Goal: Task Accomplishment & Management: Manage account settings

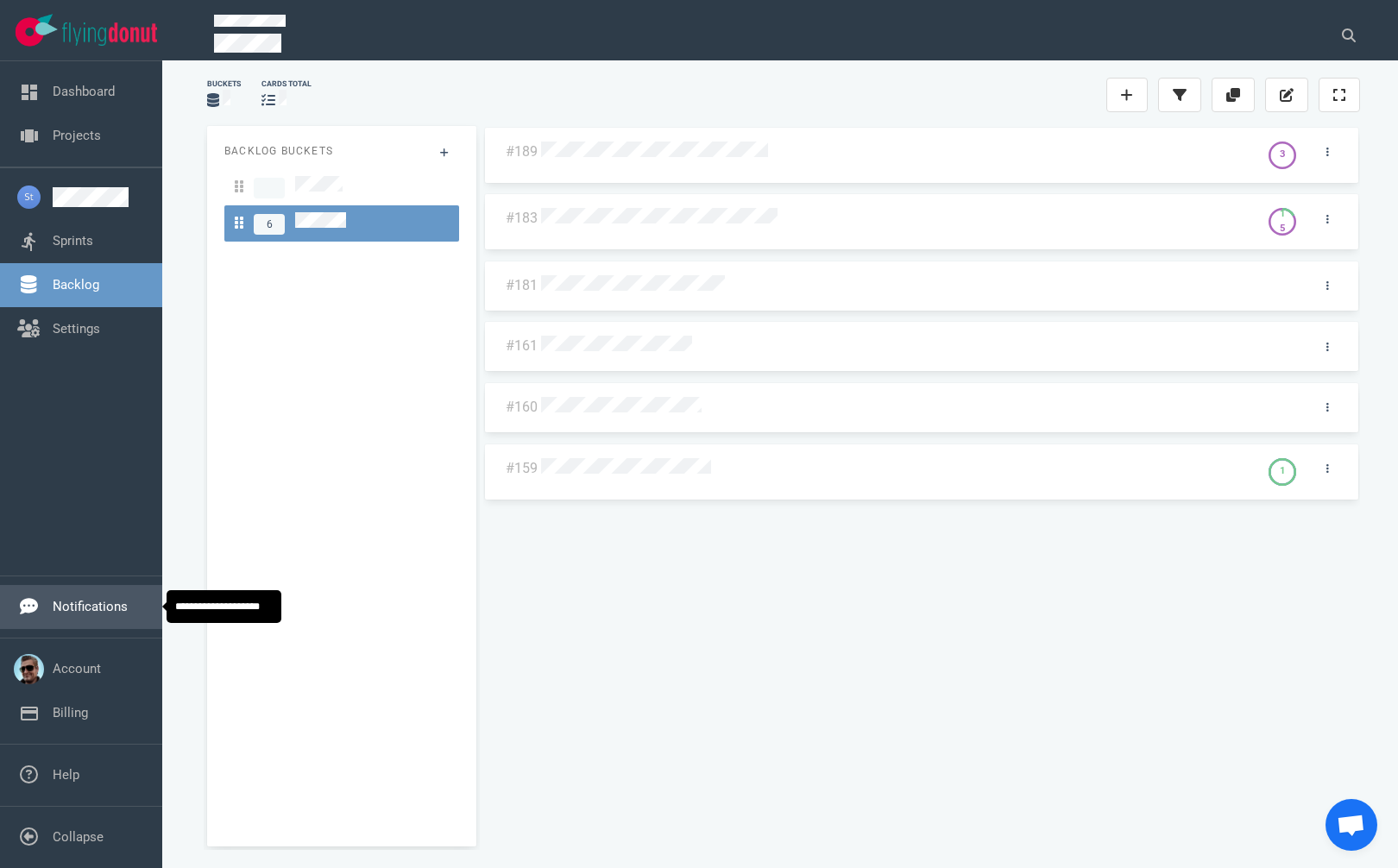
click at [56, 605] on link "Notifications" at bounding box center [90, 607] width 75 height 16
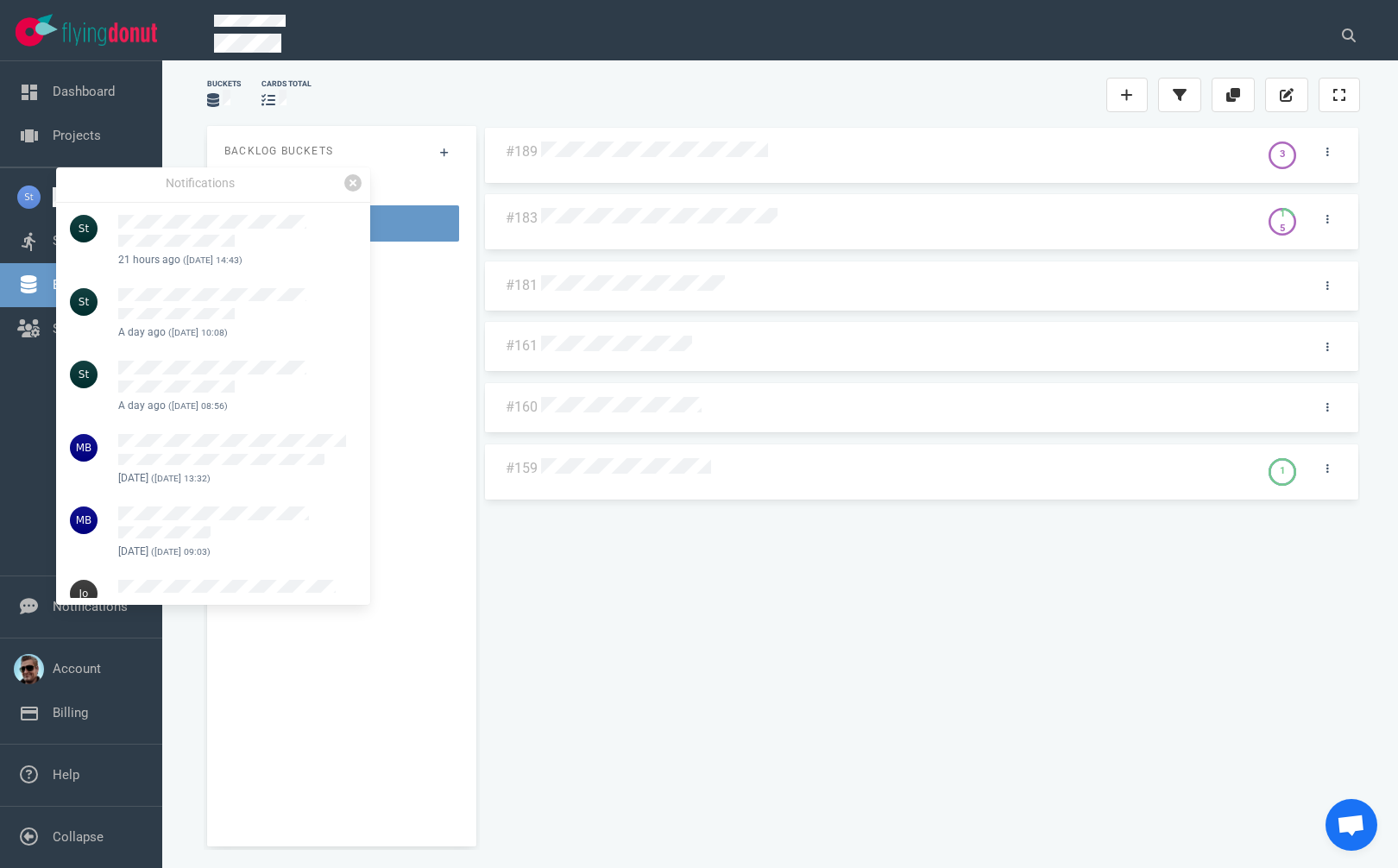
drag, startPoint x: 813, startPoint y: 580, endPoint x: 784, endPoint y: 597, distance: 33.6
click at [811, 581] on div "#189 3 #183 1 5 #181 #161 #160 #159 1" at bounding box center [921, 478] width 877 height 706
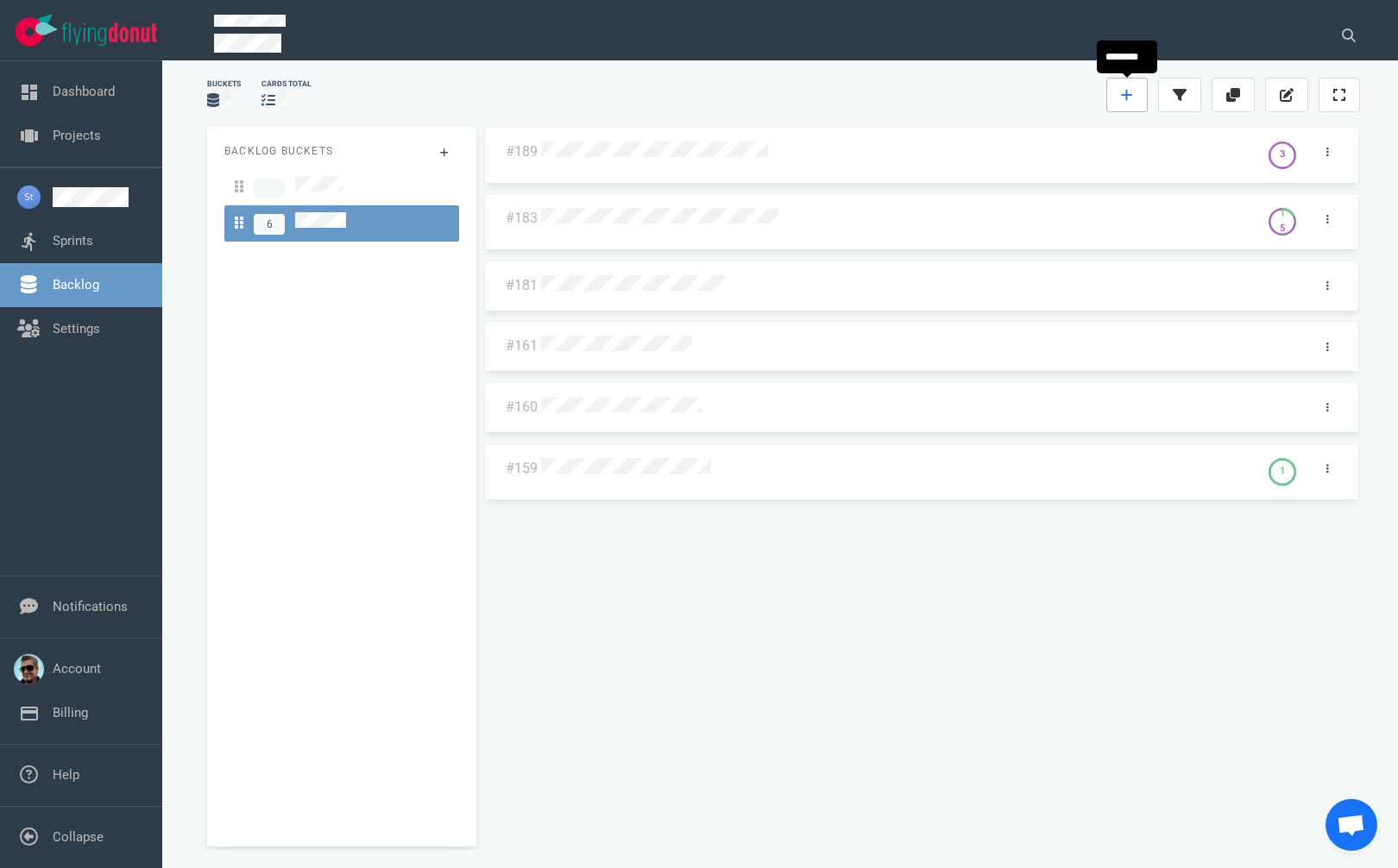
click at [1128, 93] on icon at bounding box center [1126, 95] width 12 height 14
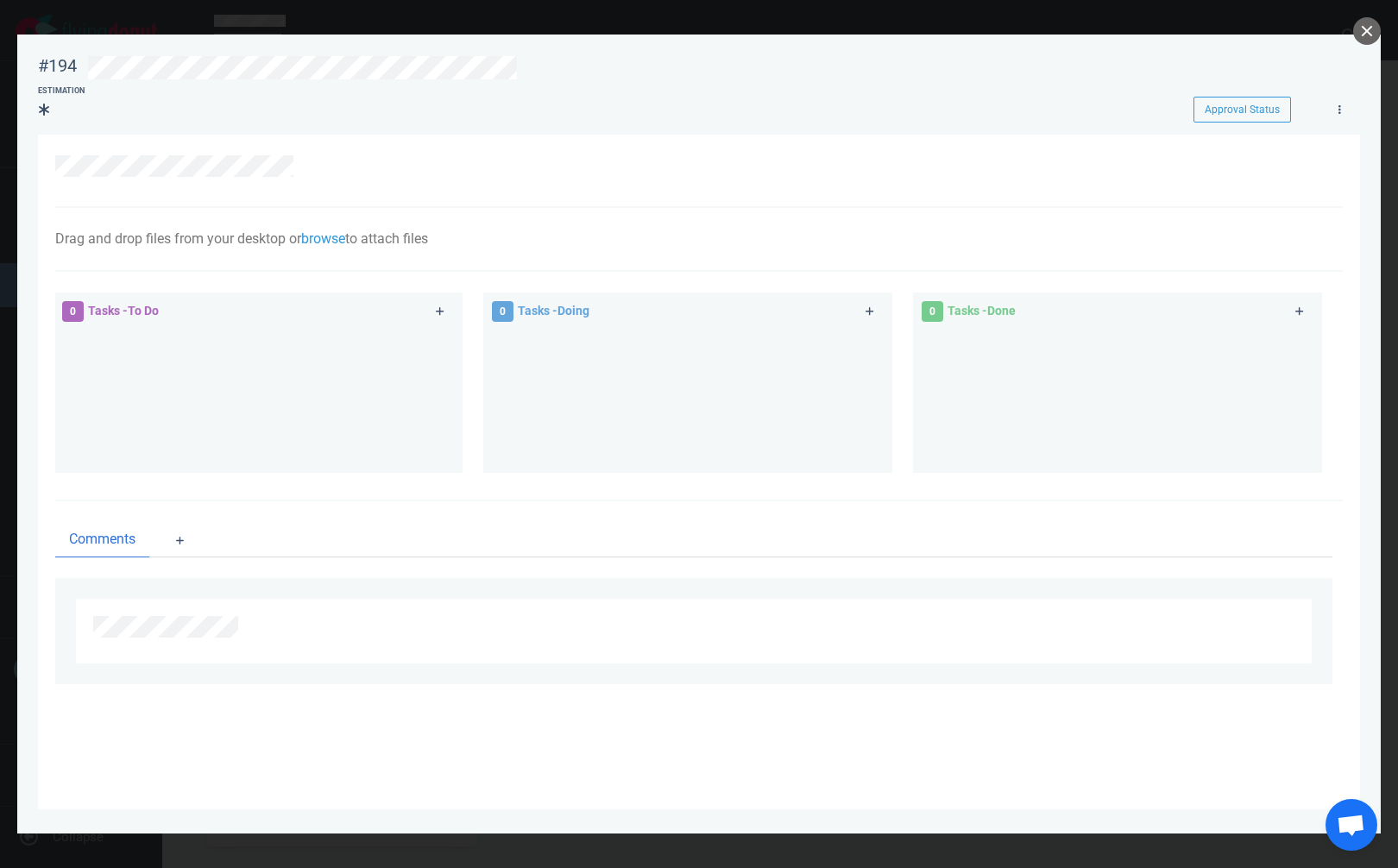
click at [392, 175] on div at bounding box center [693, 170] width 1277 height 30
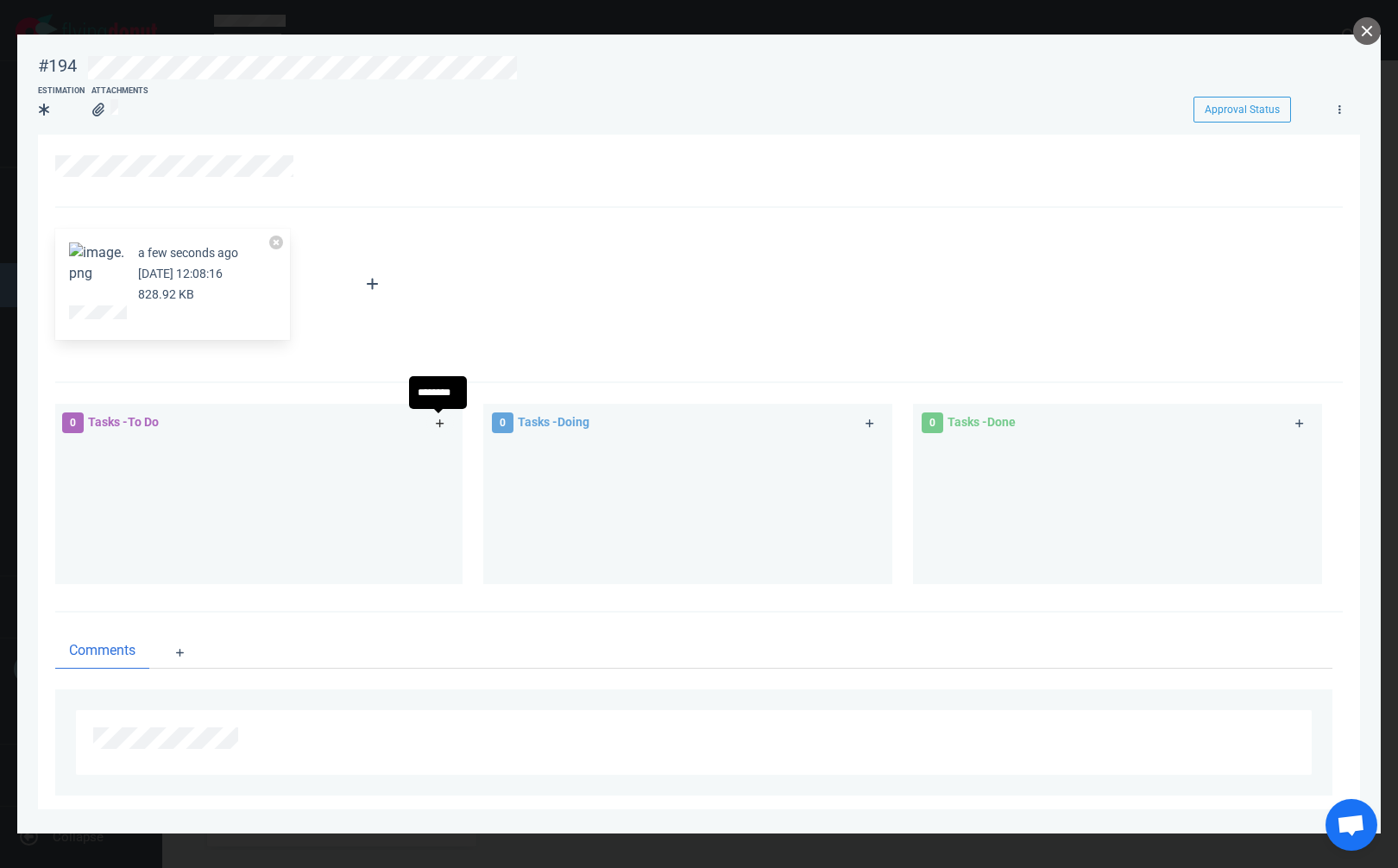
click at [439, 420] on icon at bounding box center [440, 423] width 9 height 10
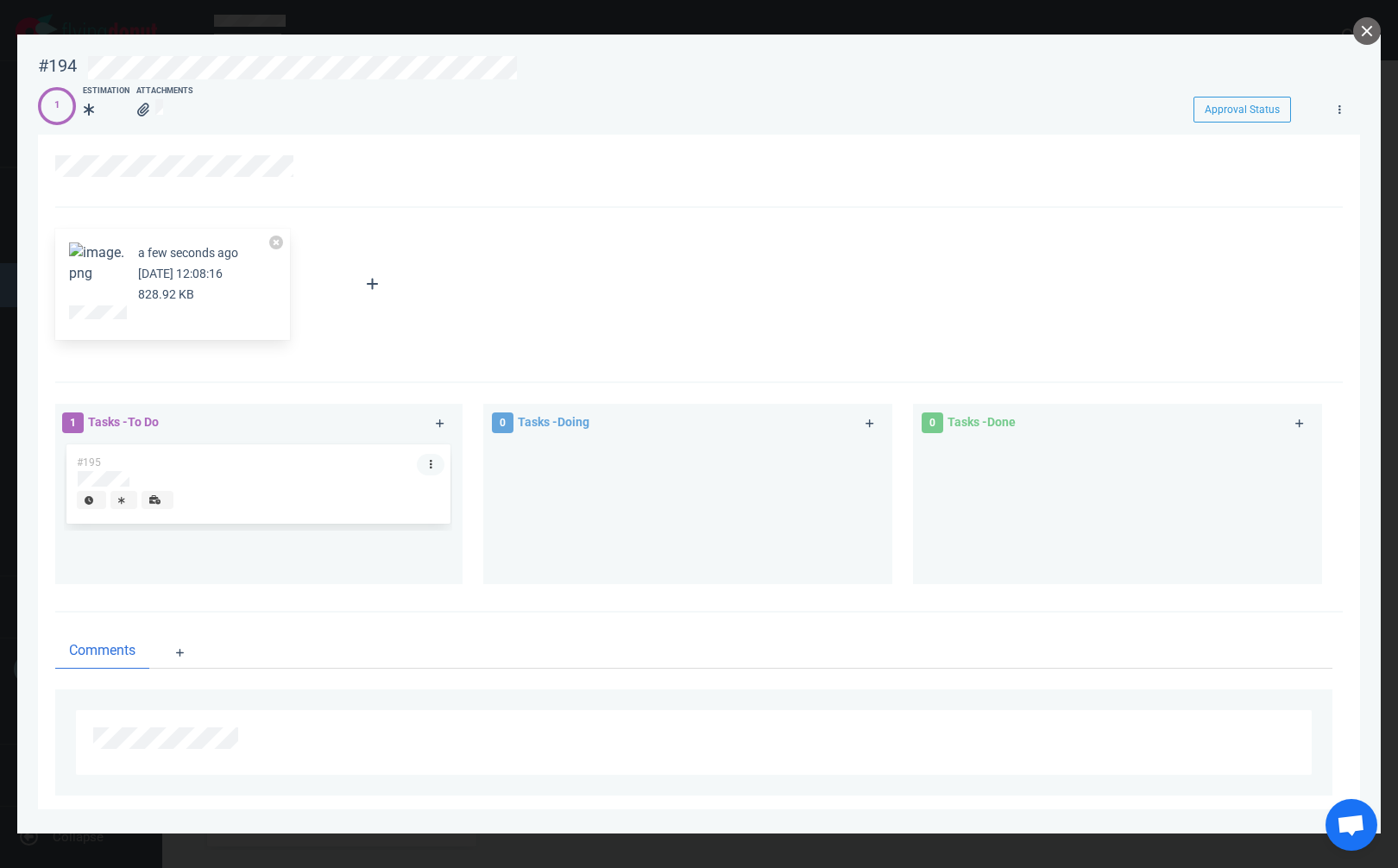
click at [430, 462] on link at bounding box center [431, 464] width 28 height 21
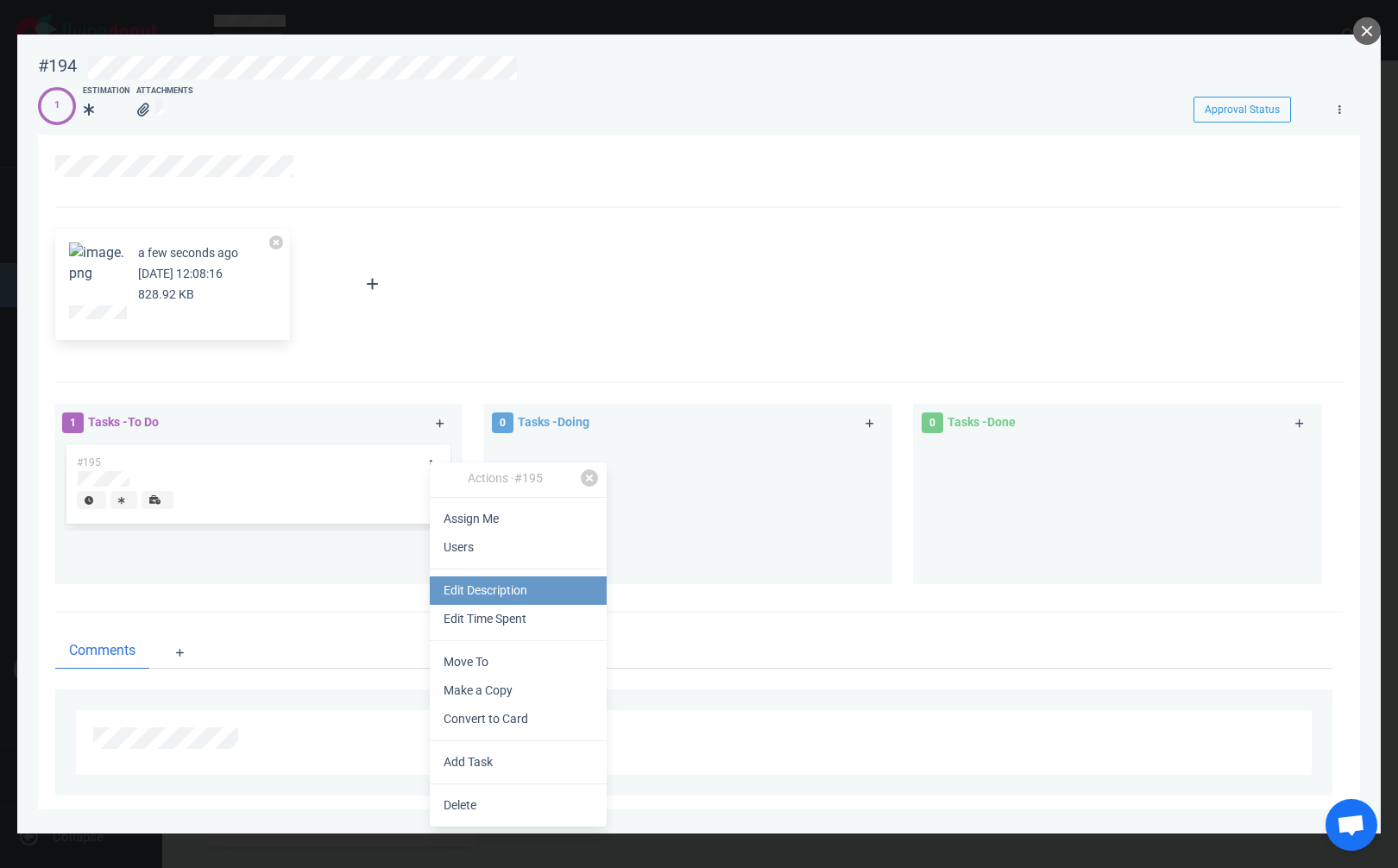
click at [480, 592] on link "Edit Description" at bounding box center [518, 590] width 177 height 29
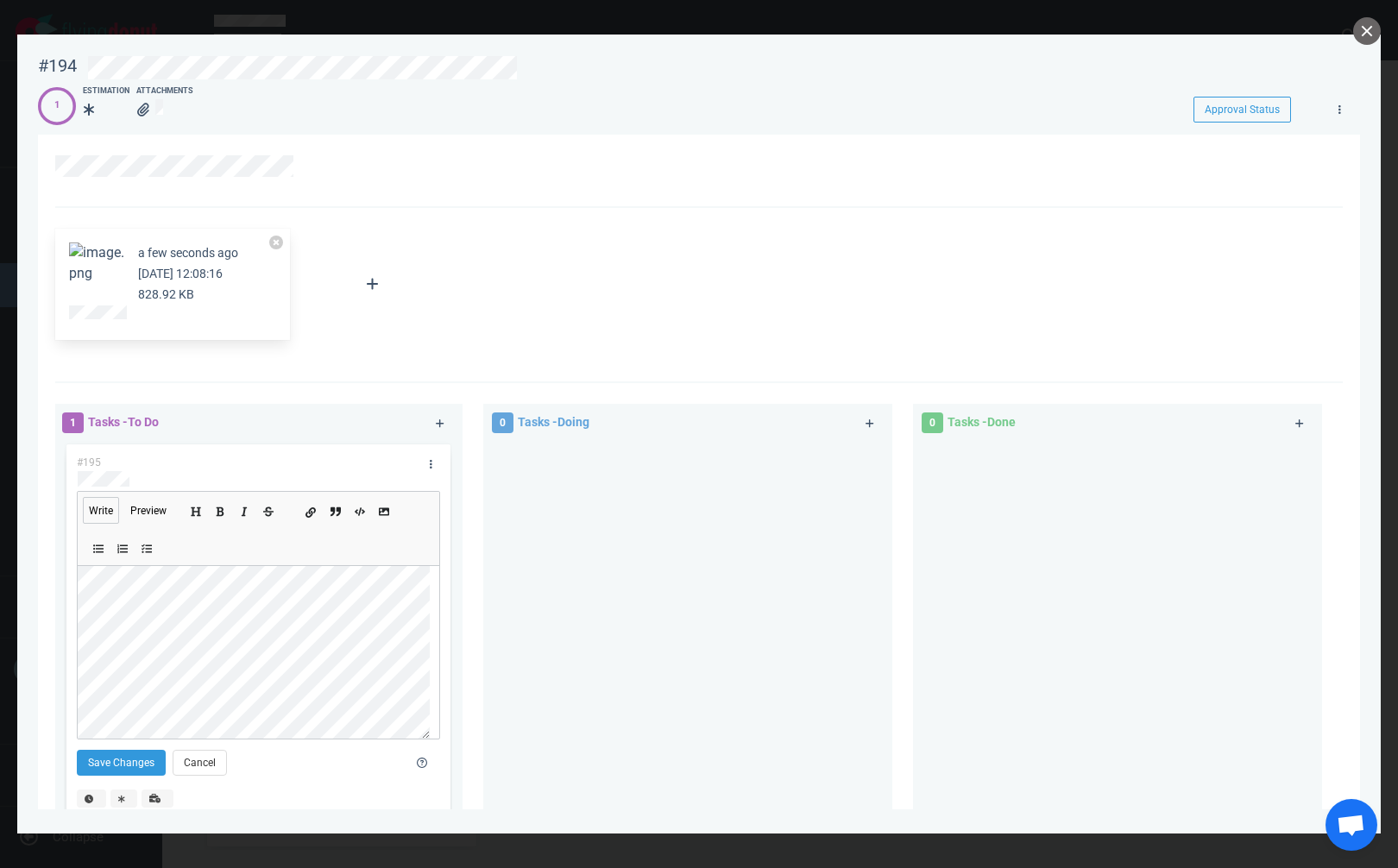
click at [311, 515] on icon "Add a link" at bounding box center [310, 512] width 10 height 10
click at [121, 753] on button "Save Changes" at bounding box center [122, 762] width 89 height 26
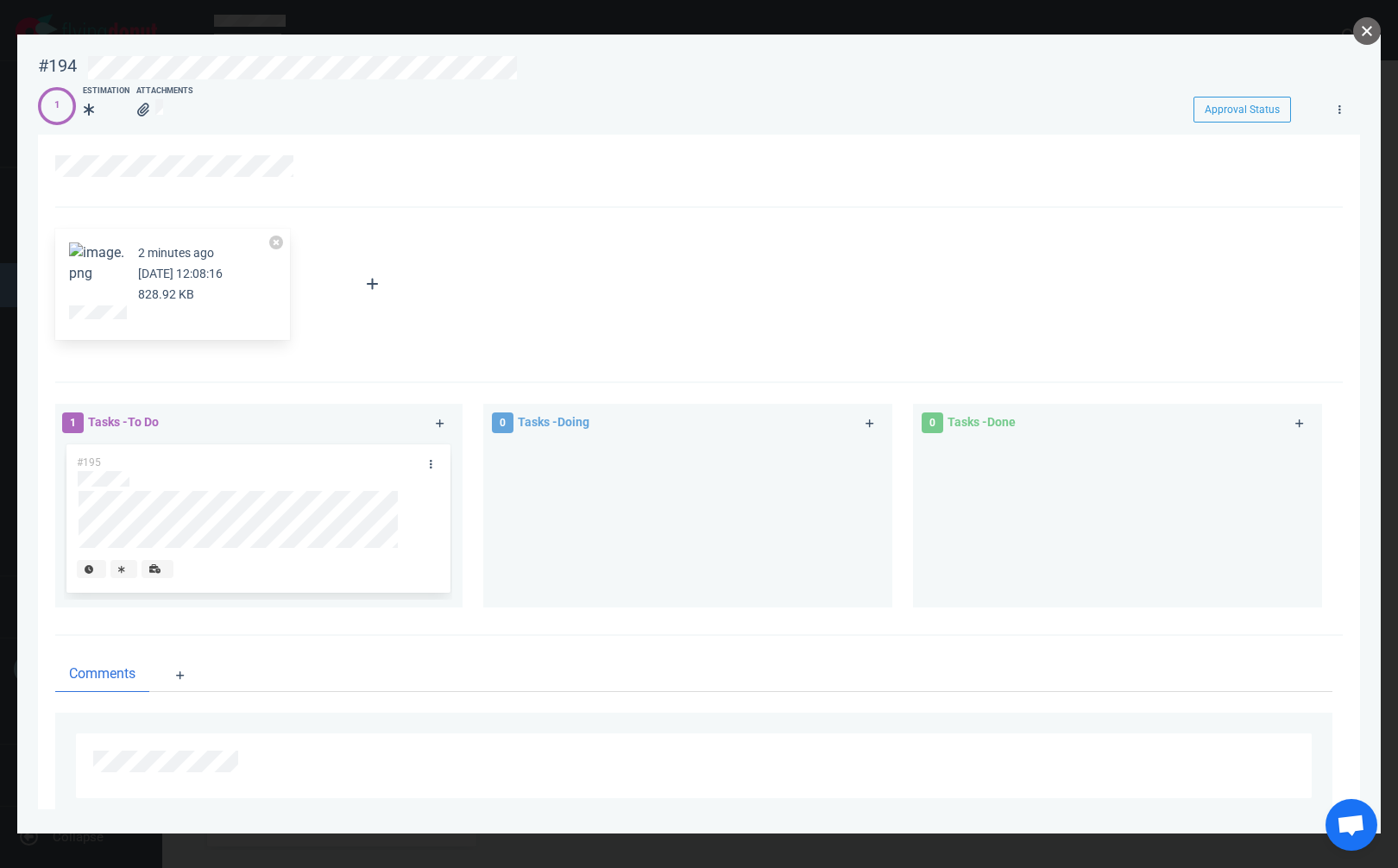
drag, startPoint x: 1360, startPoint y: 27, endPoint x: 1293, endPoint y: 60, distance: 74.7
click at [1358, 29] on button "close" at bounding box center [1367, 32] width 28 height 28
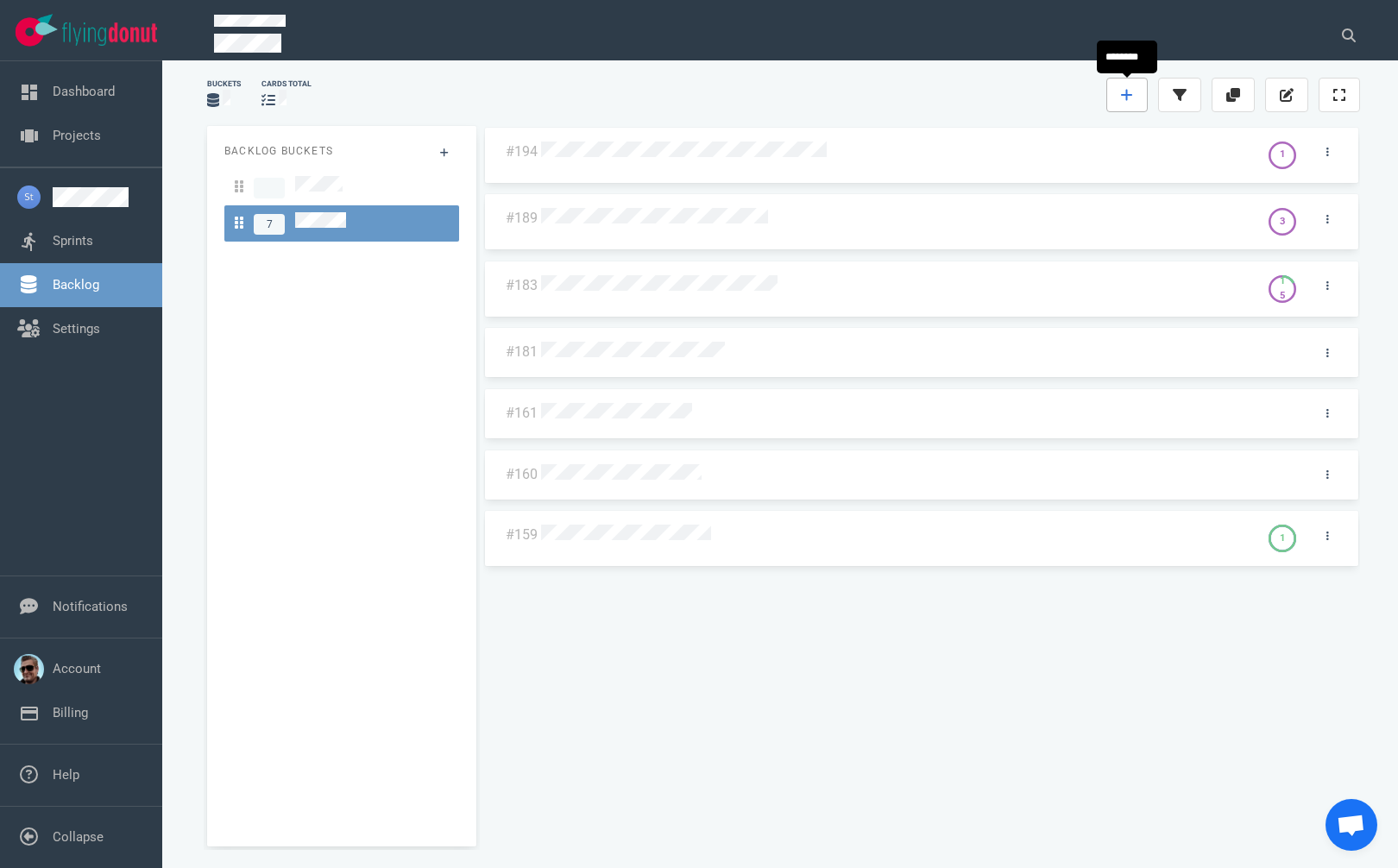
click at [1124, 88] on icon at bounding box center [1126, 95] width 12 height 14
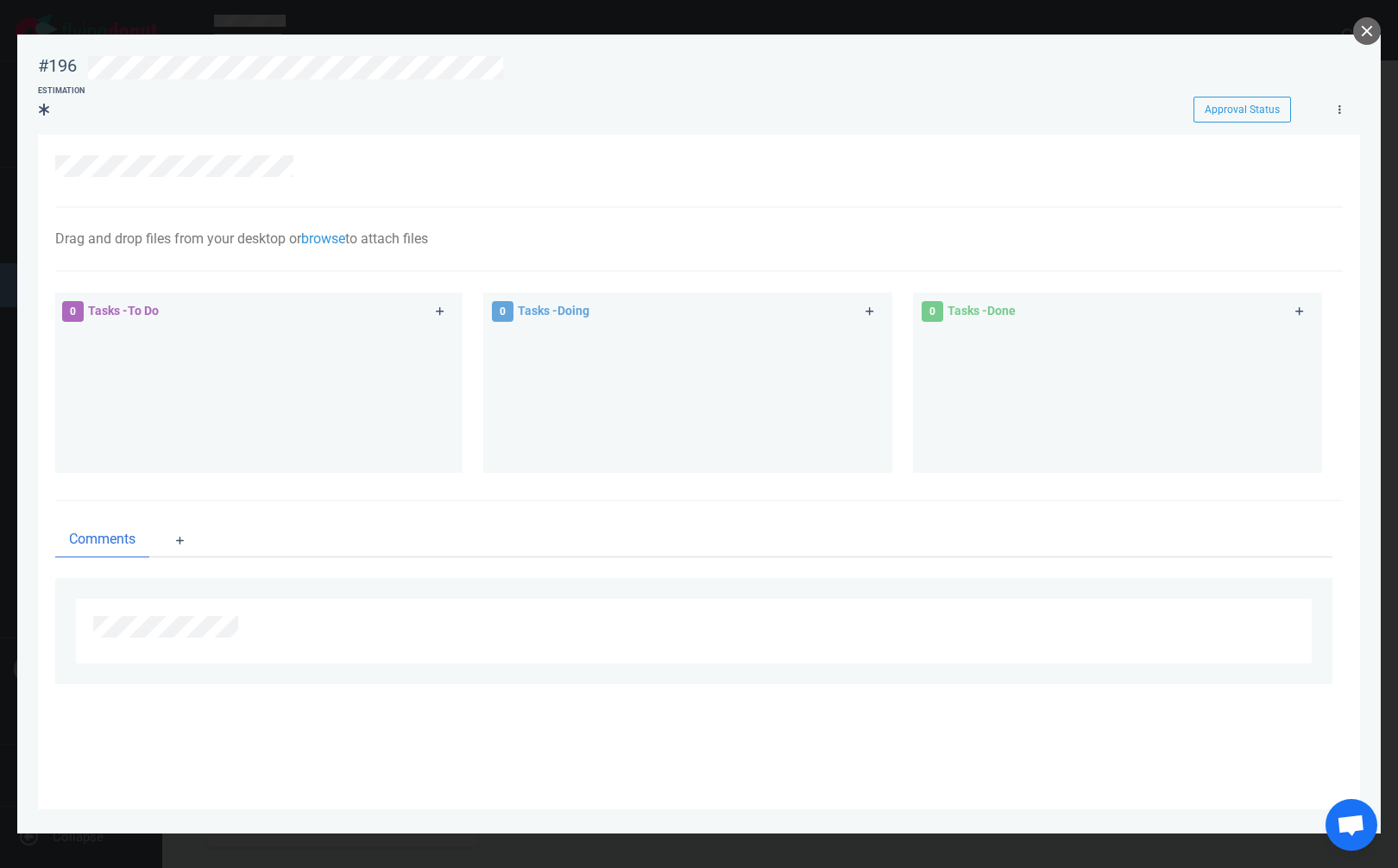
click at [320, 173] on div at bounding box center [689, 166] width 1269 height 21
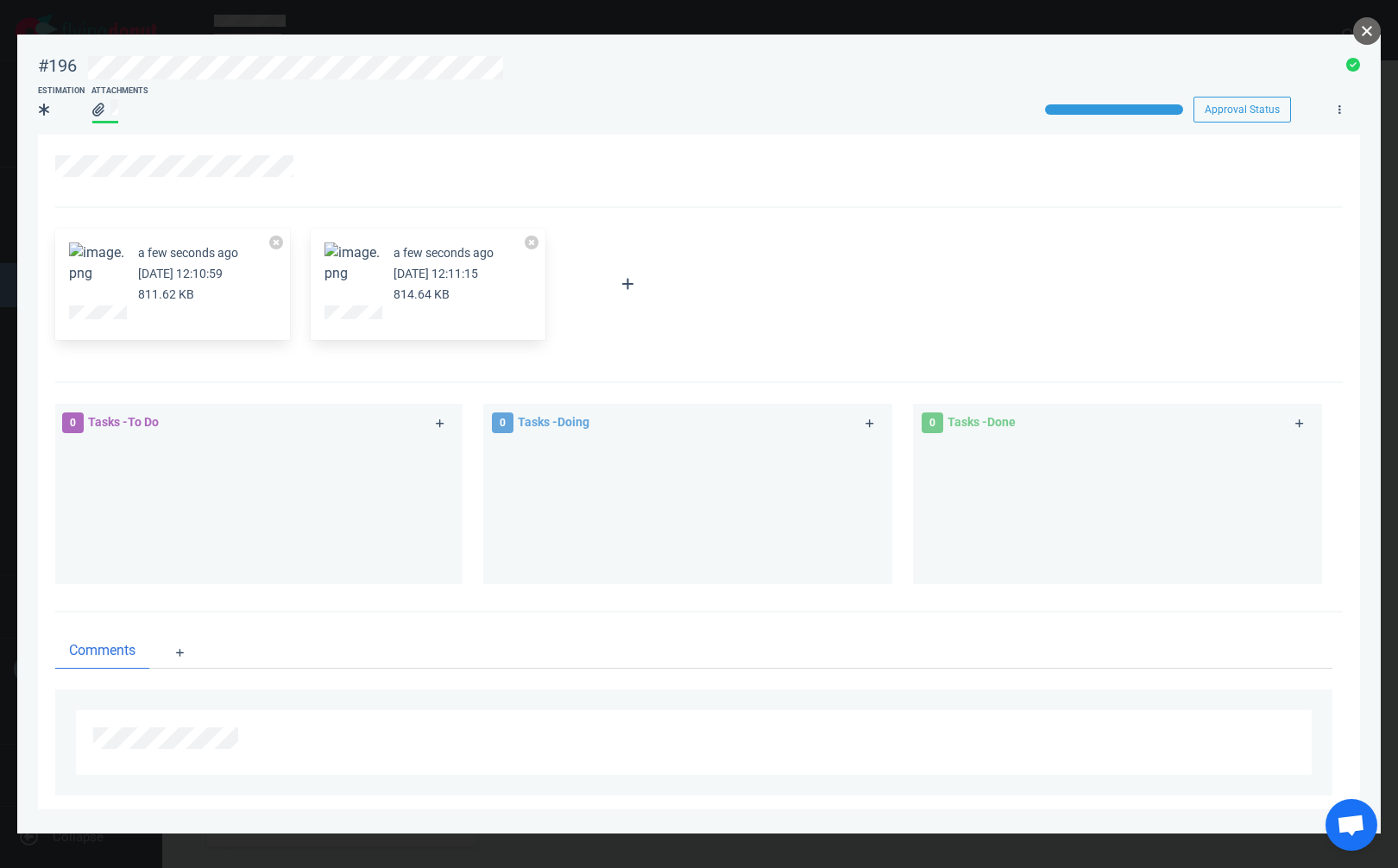
drag, startPoint x: 1370, startPoint y: 29, endPoint x: 1323, endPoint y: 37, distance: 47.7
click at [1370, 28] on button "close" at bounding box center [1367, 32] width 28 height 28
click at [352, 267] on button "Zoom image" at bounding box center [352, 263] width 55 height 42
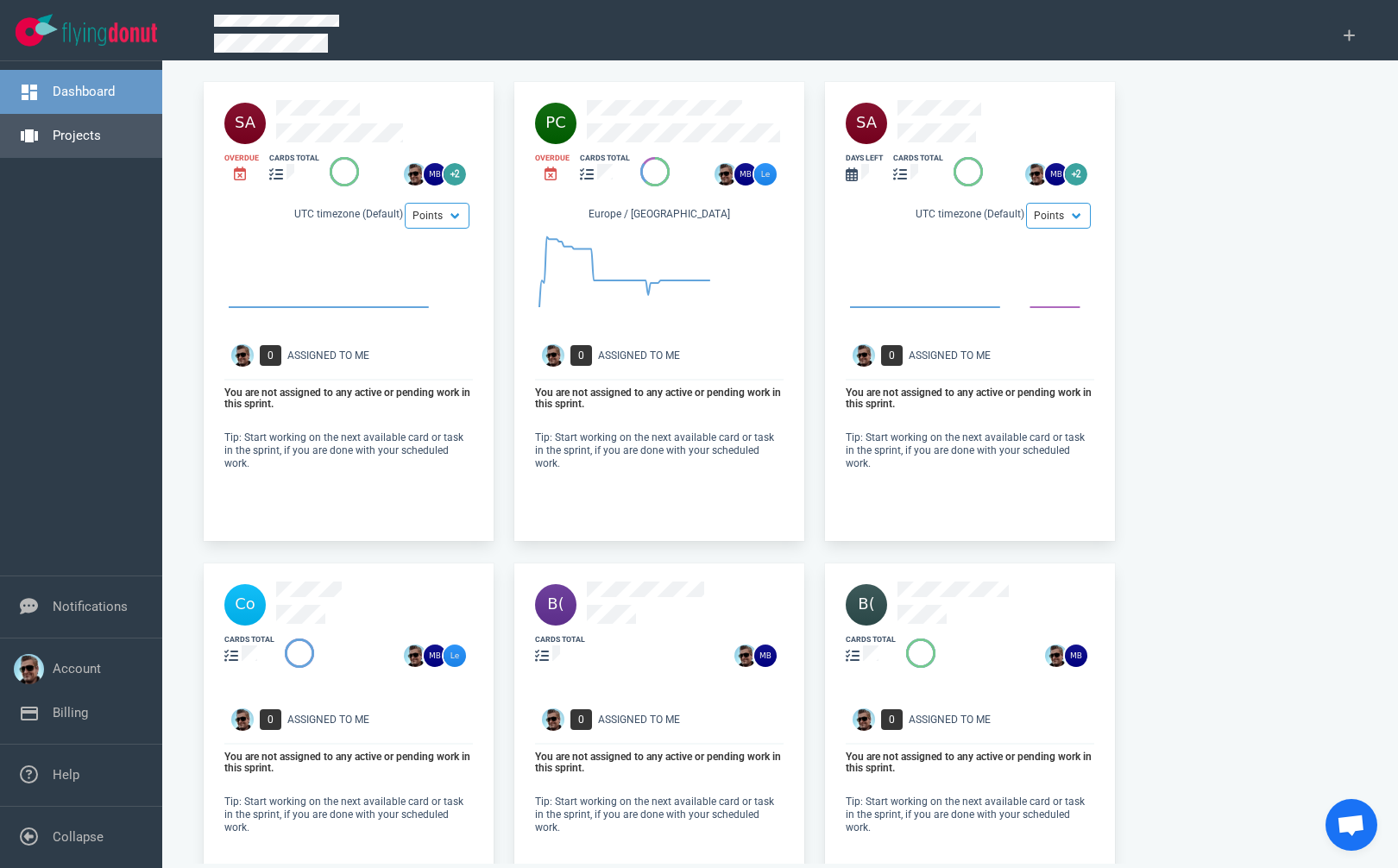
click at [94, 141] on link "Projects" at bounding box center [77, 135] width 48 height 16
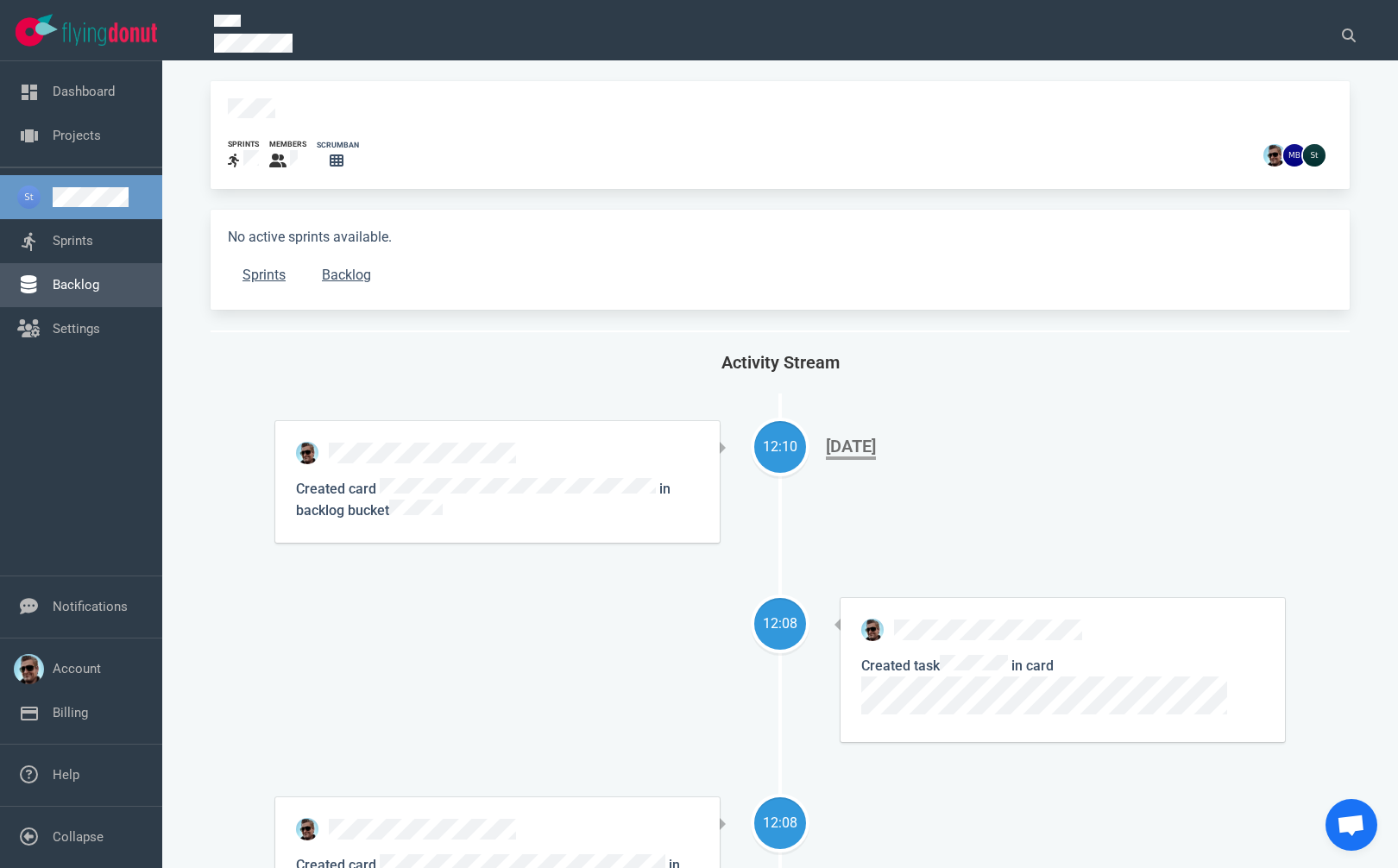
click at [74, 286] on link "Backlog" at bounding box center [76, 285] width 47 height 16
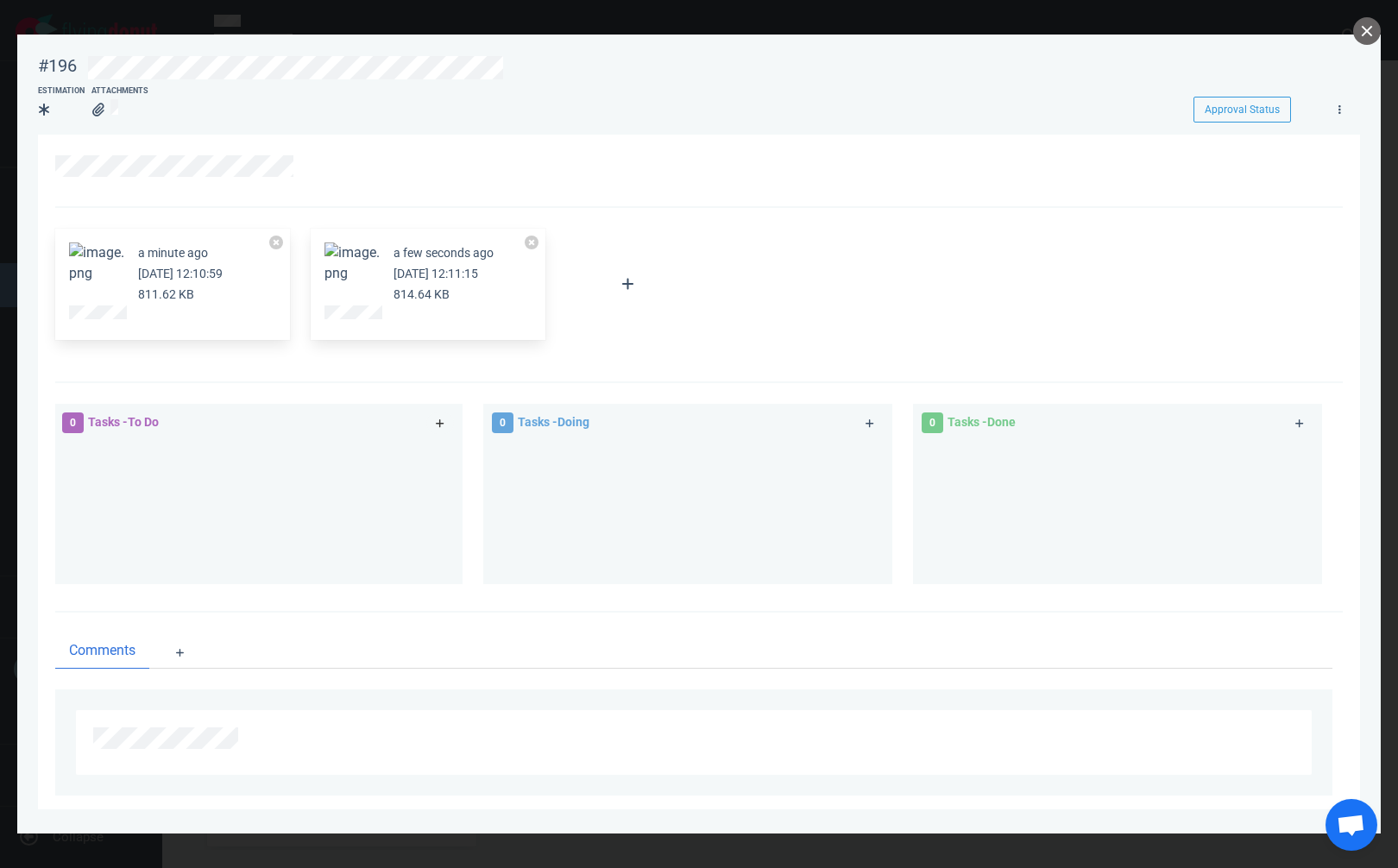
click at [440, 421] on icon at bounding box center [440, 423] width 9 height 10
click at [436, 428] on icon at bounding box center [440, 423] width 9 height 10
click at [443, 423] on link at bounding box center [440, 422] width 28 height 21
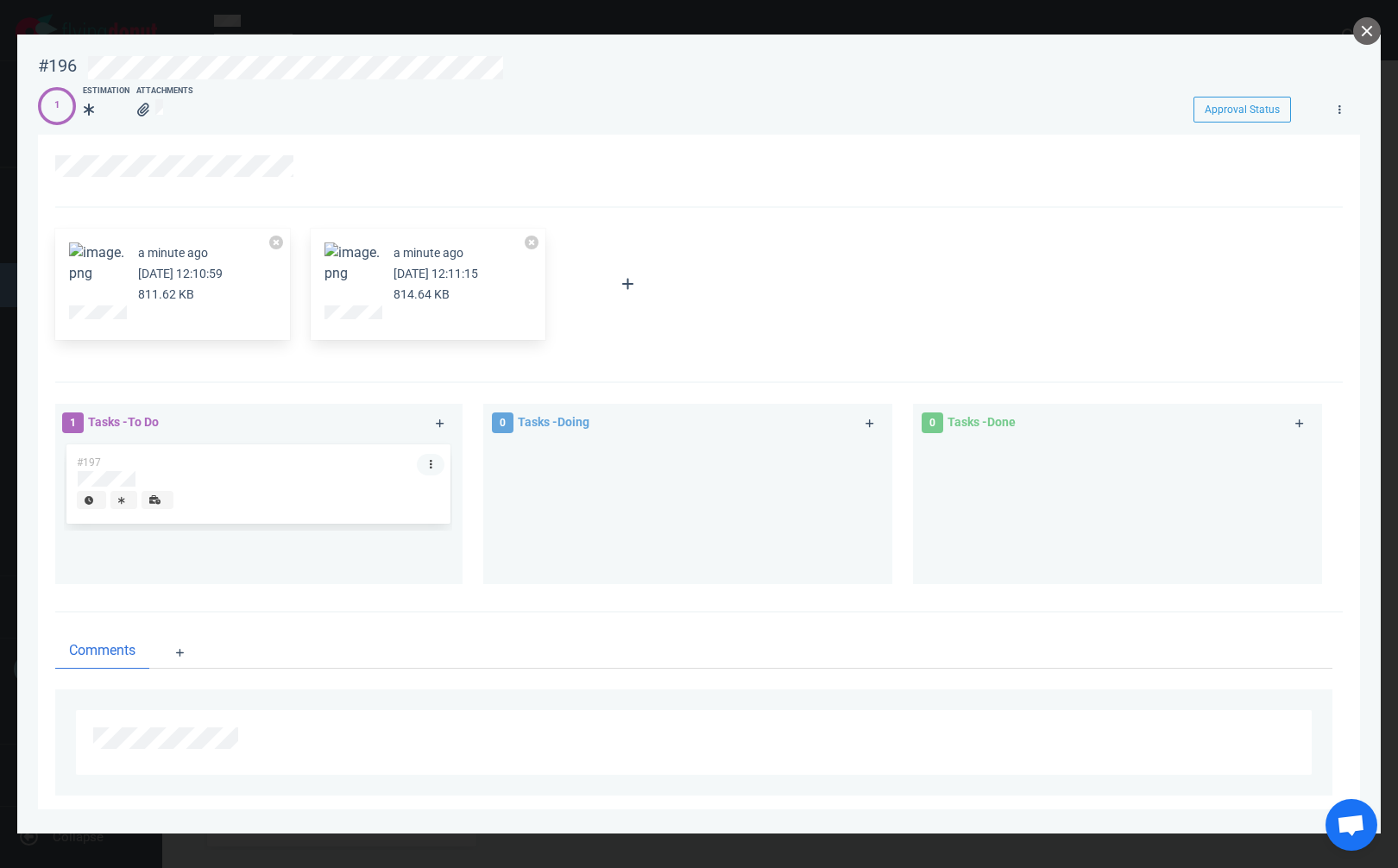
click at [432, 469] on link at bounding box center [431, 464] width 28 height 21
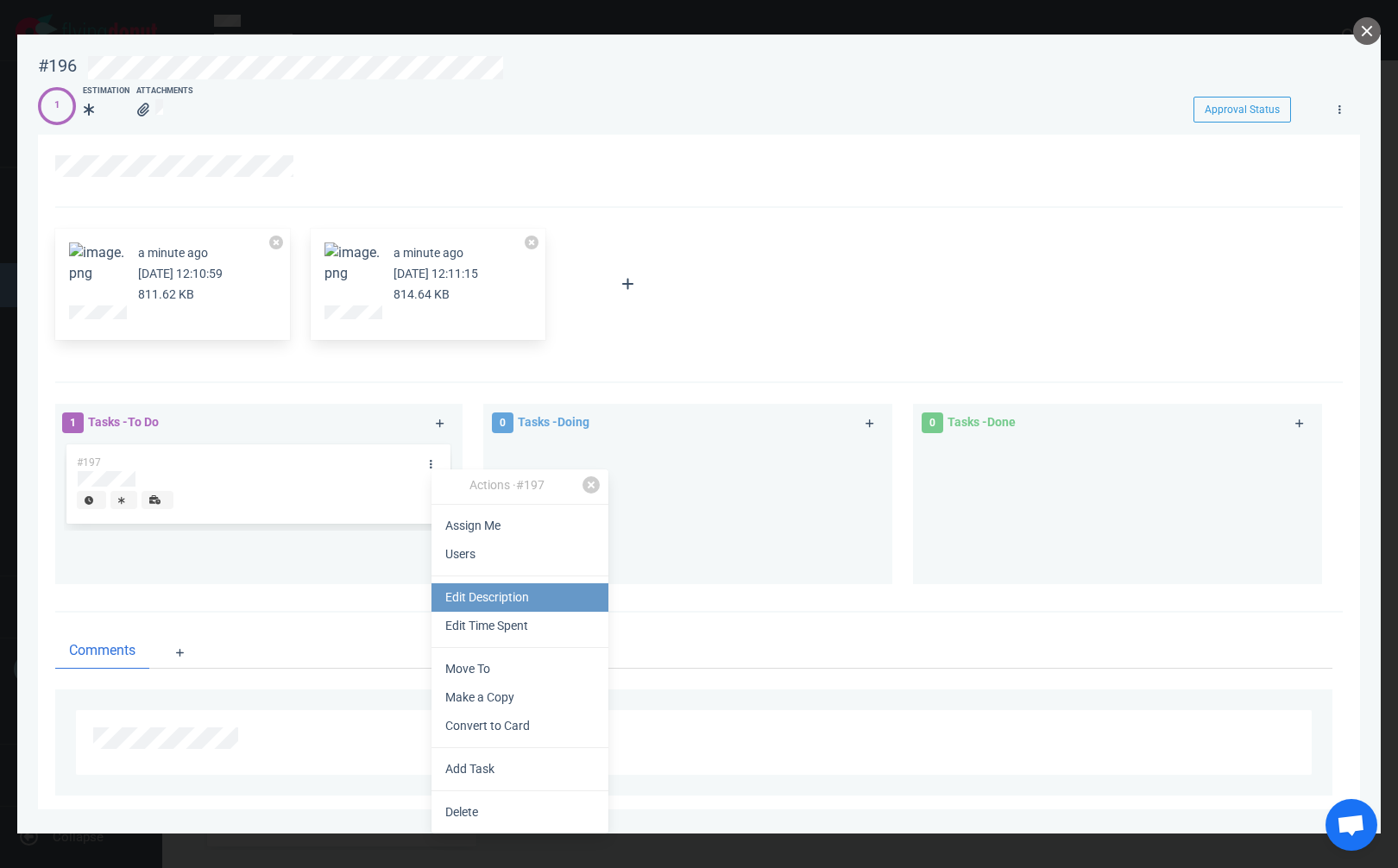
click at [486, 598] on link "Edit Description" at bounding box center [520, 597] width 177 height 29
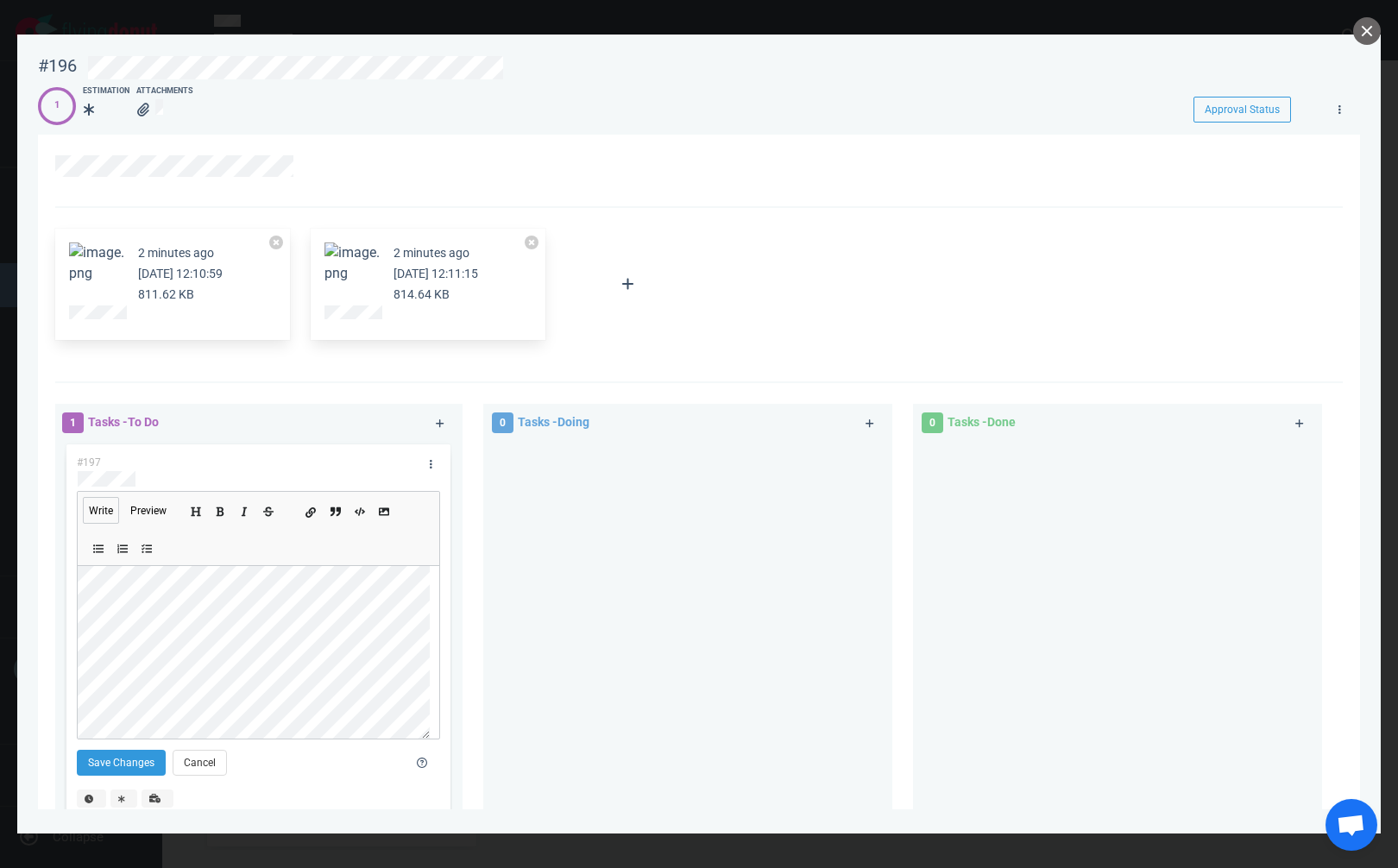
click at [307, 514] on button "Add a link" at bounding box center [311, 510] width 19 height 19
click at [107, 759] on button "Save Changes" at bounding box center [122, 762] width 89 height 26
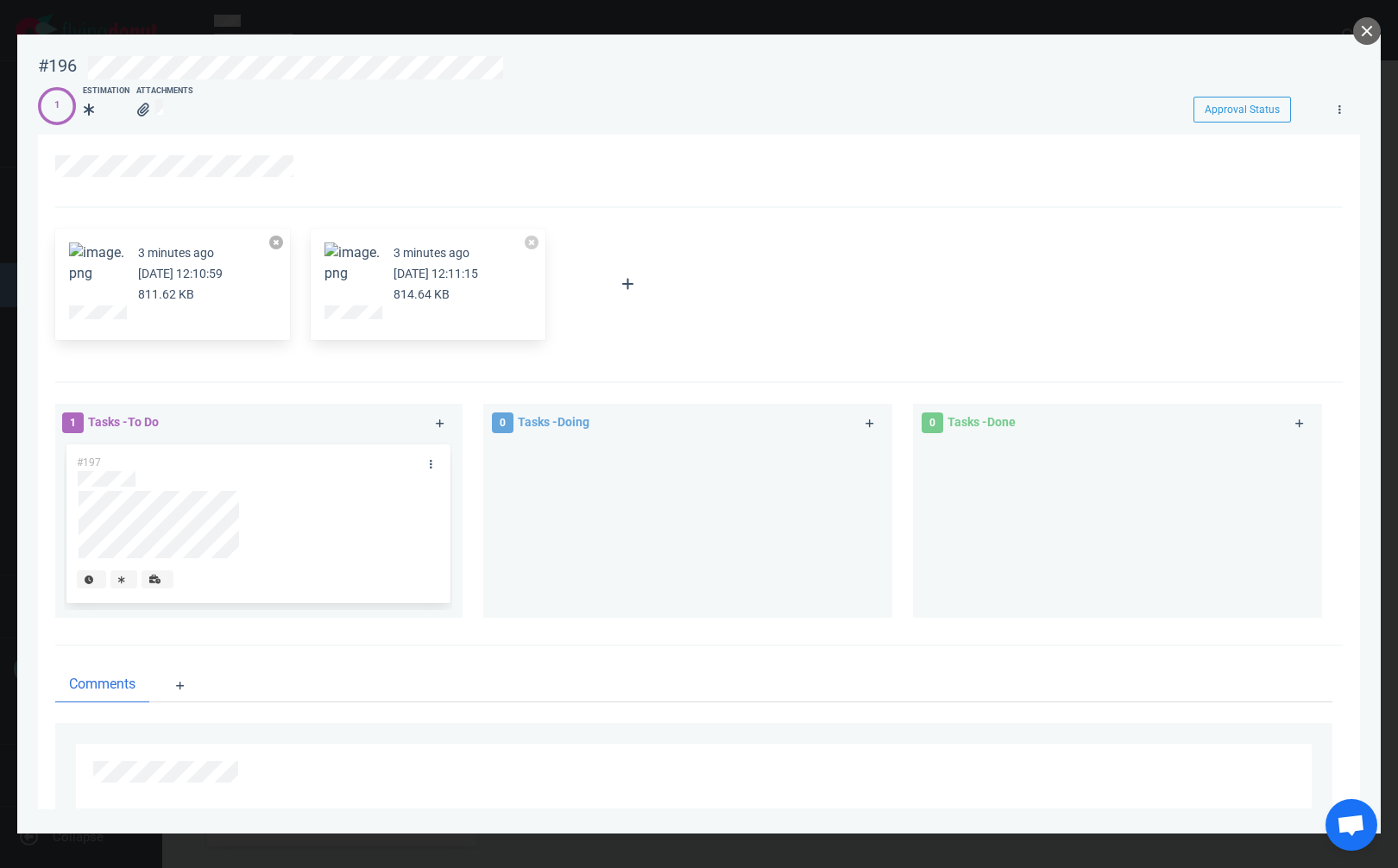
click at [275, 243] on button at bounding box center [276, 242] width 14 height 14
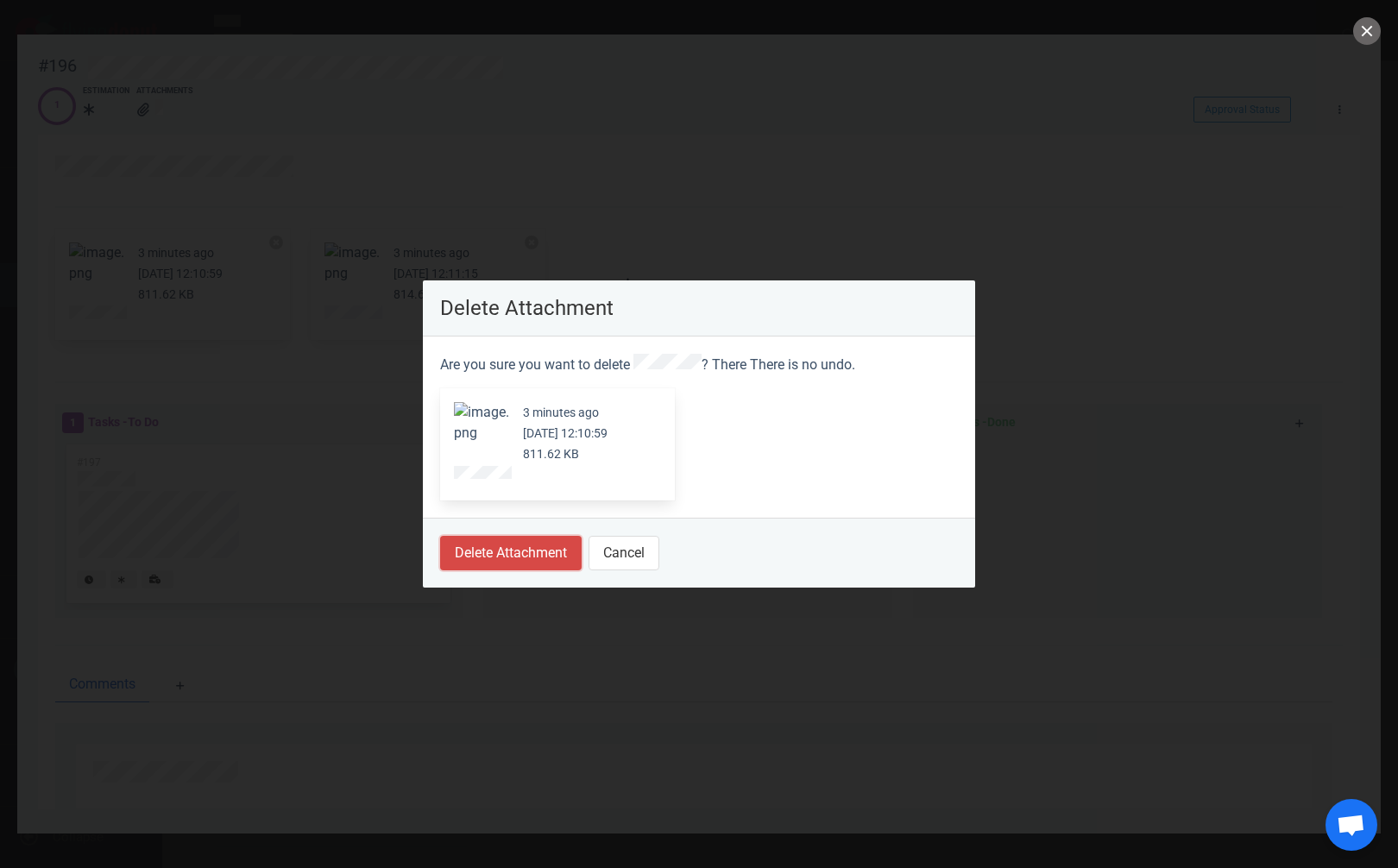
click at [504, 557] on button "Delete Attachment" at bounding box center [511, 553] width 141 height 34
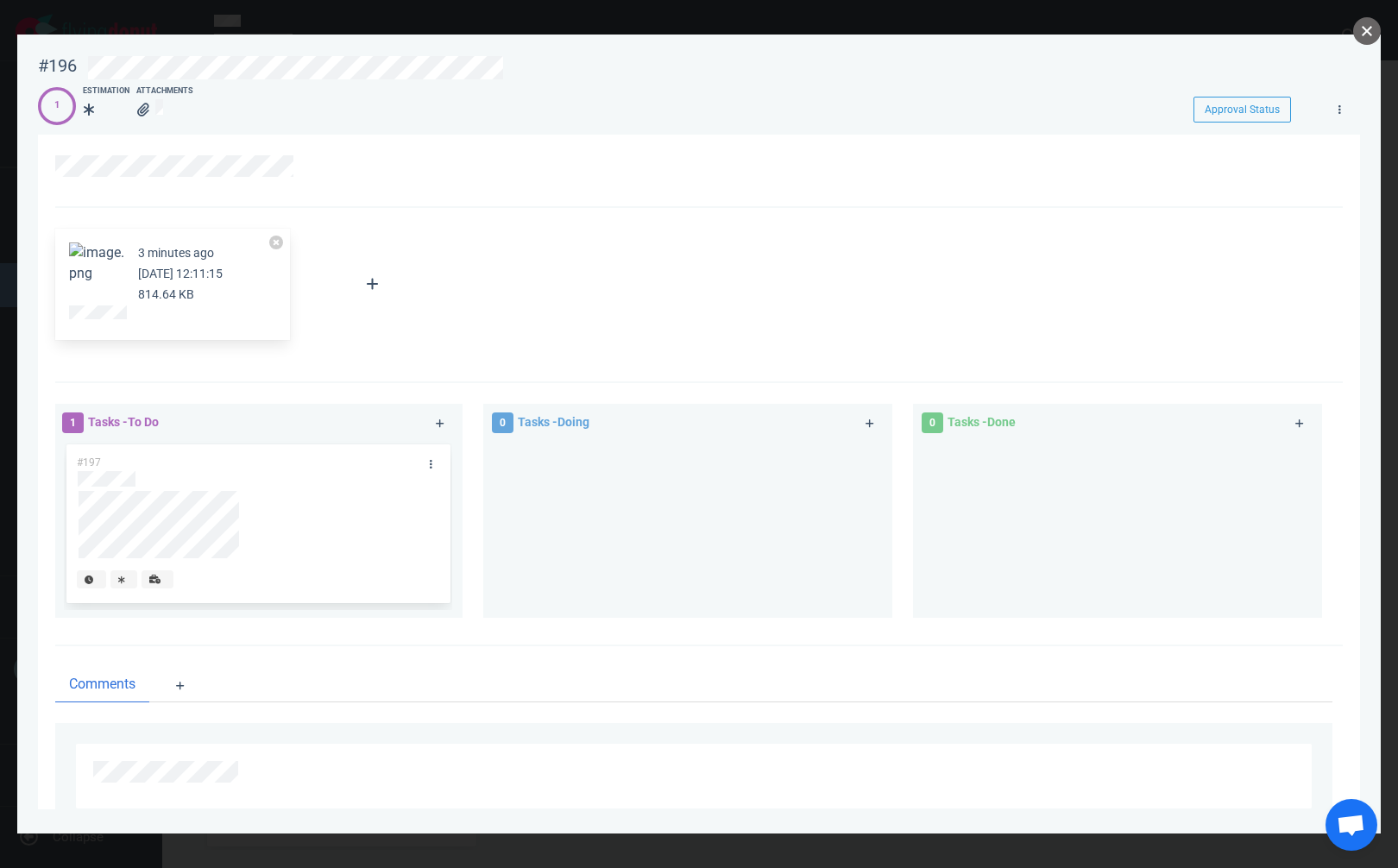
click at [1371, 25] on button "close" at bounding box center [1367, 32] width 28 height 28
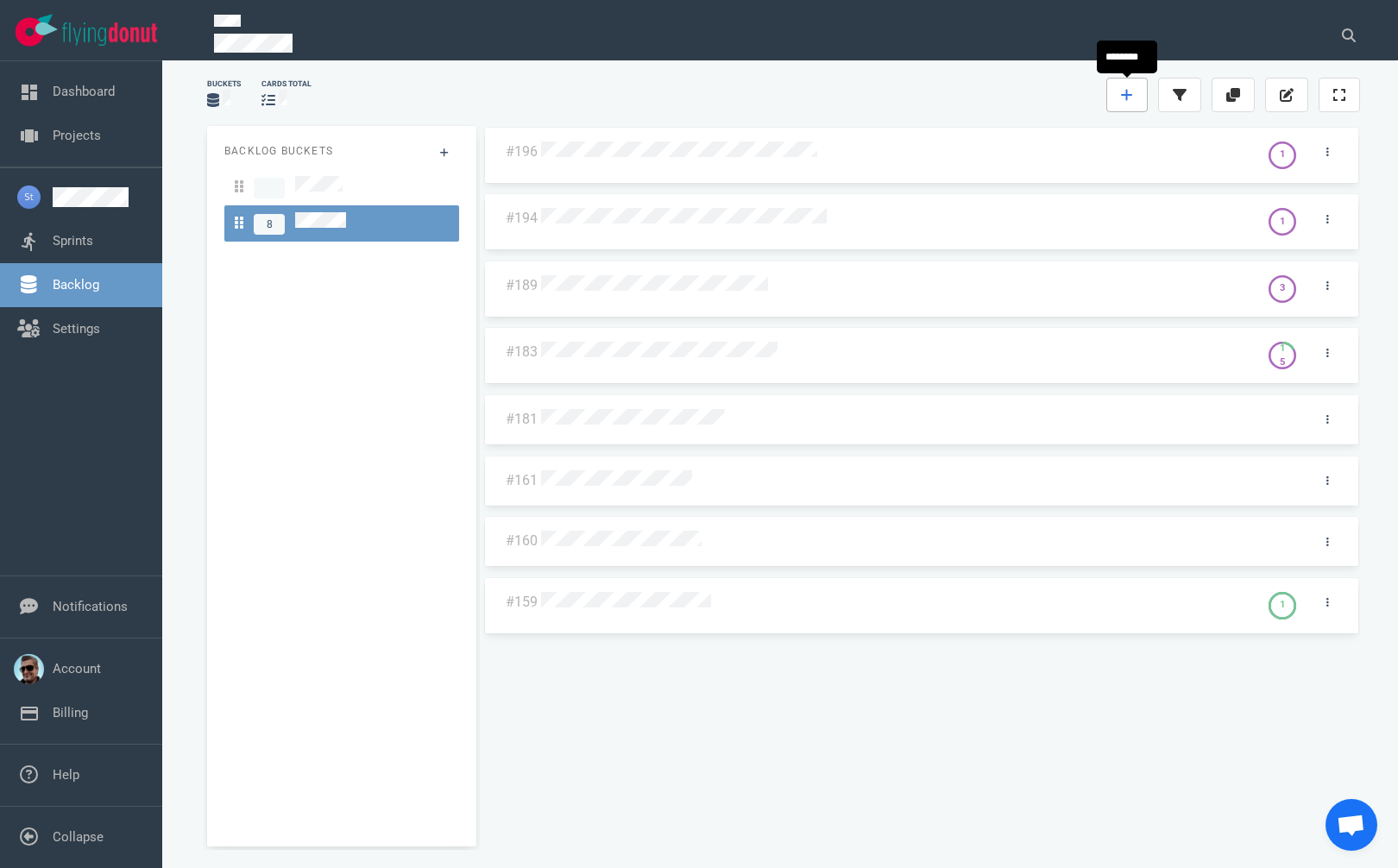
click at [1124, 95] on icon at bounding box center [1126, 95] width 11 height 11
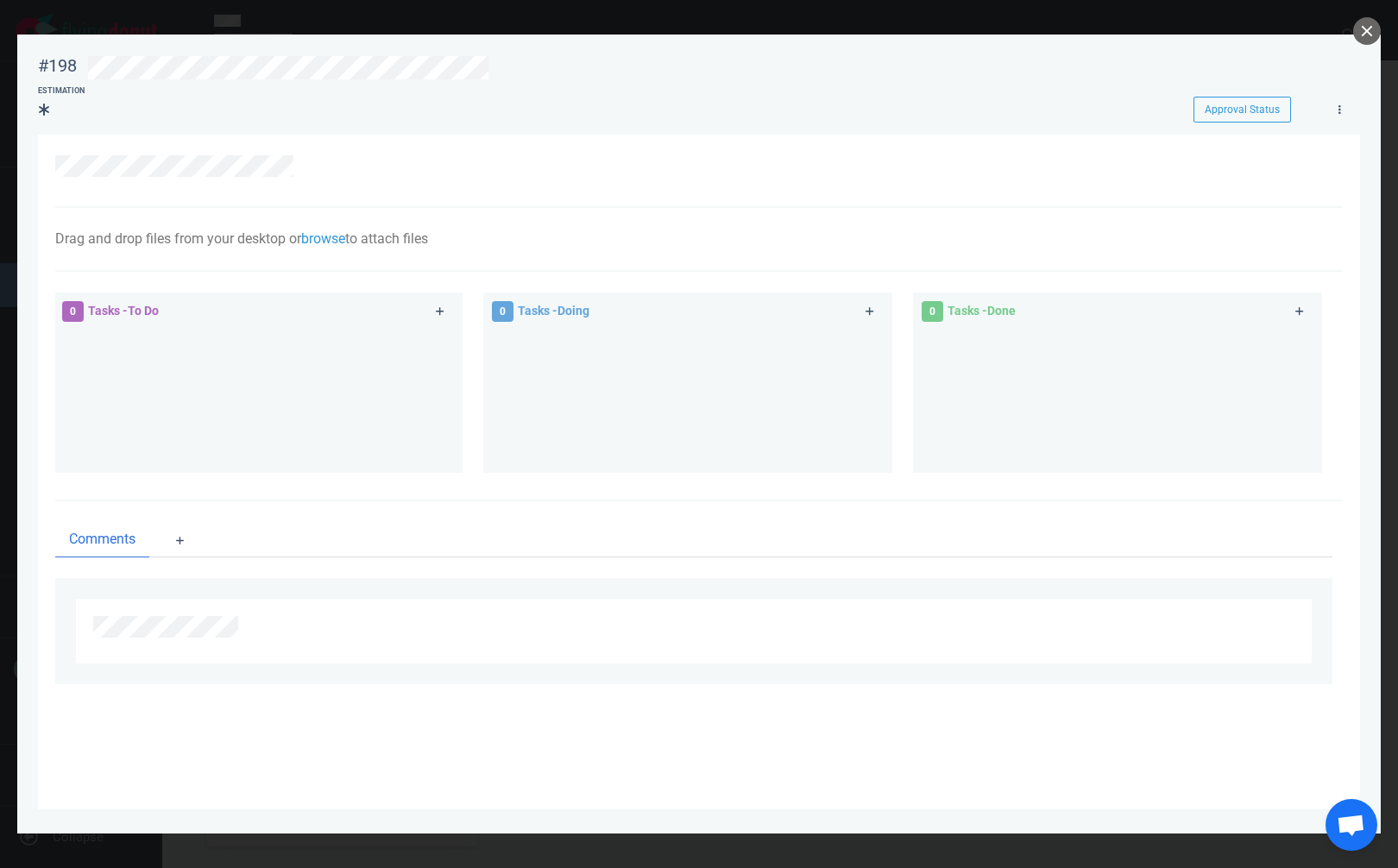
click at [354, 190] on div at bounding box center [698, 171] width 1287 height 73
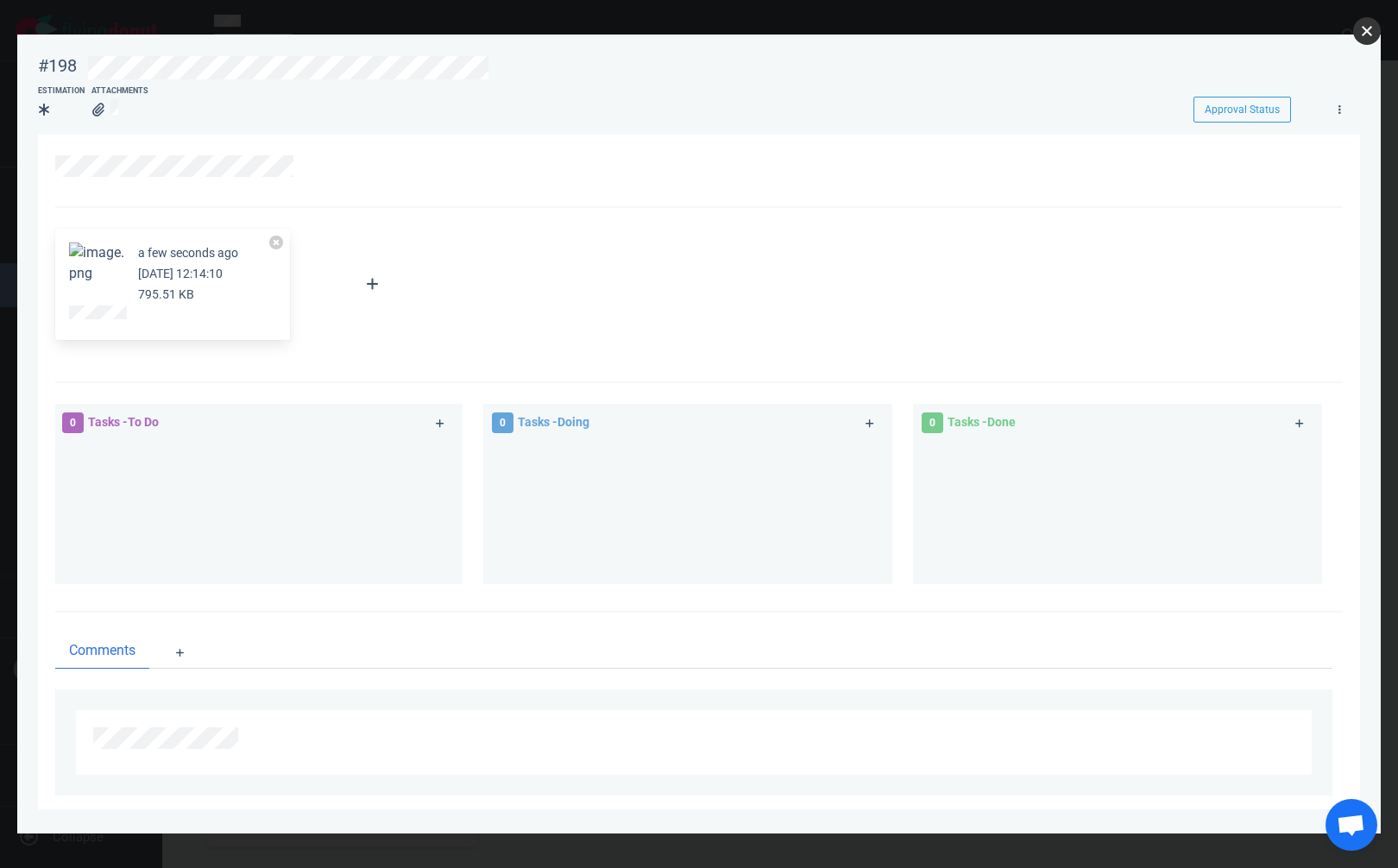
click at [1375, 29] on button "close" at bounding box center [1367, 32] width 28 height 28
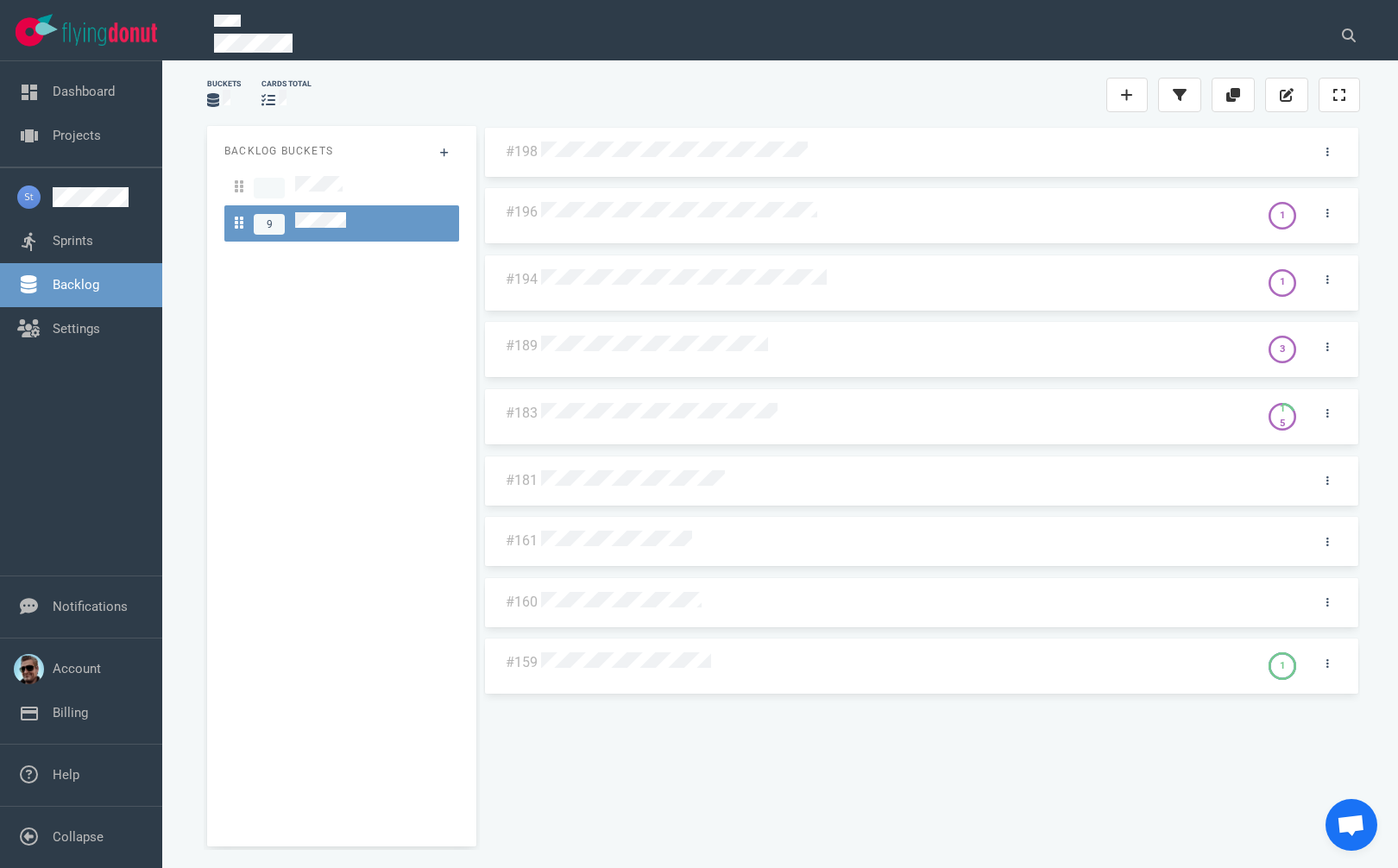
click at [631, 237] on div "#196 1" at bounding box center [921, 215] width 874 height 55
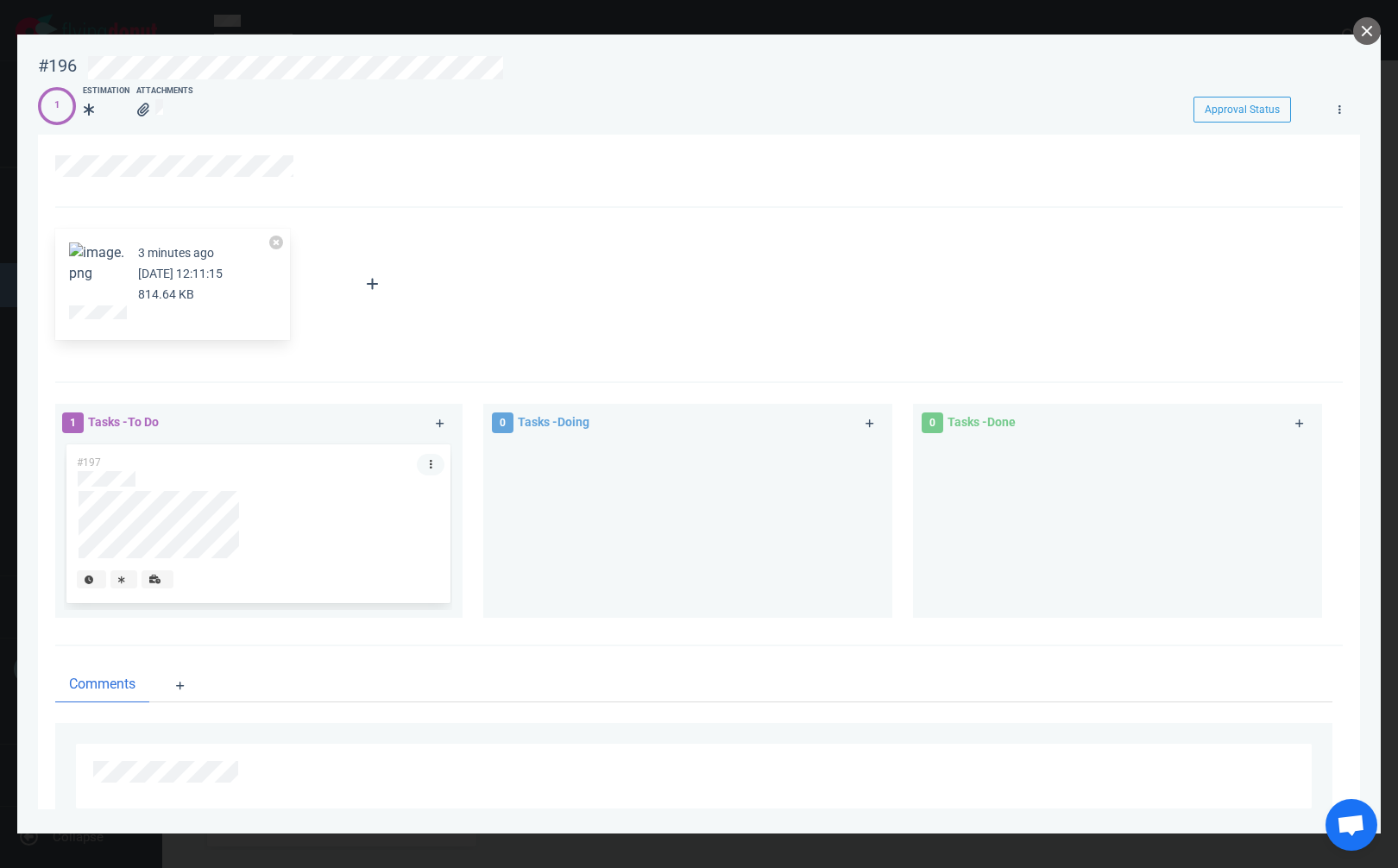
click at [430, 461] on icon at bounding box center [431, 463] width 3 height 10
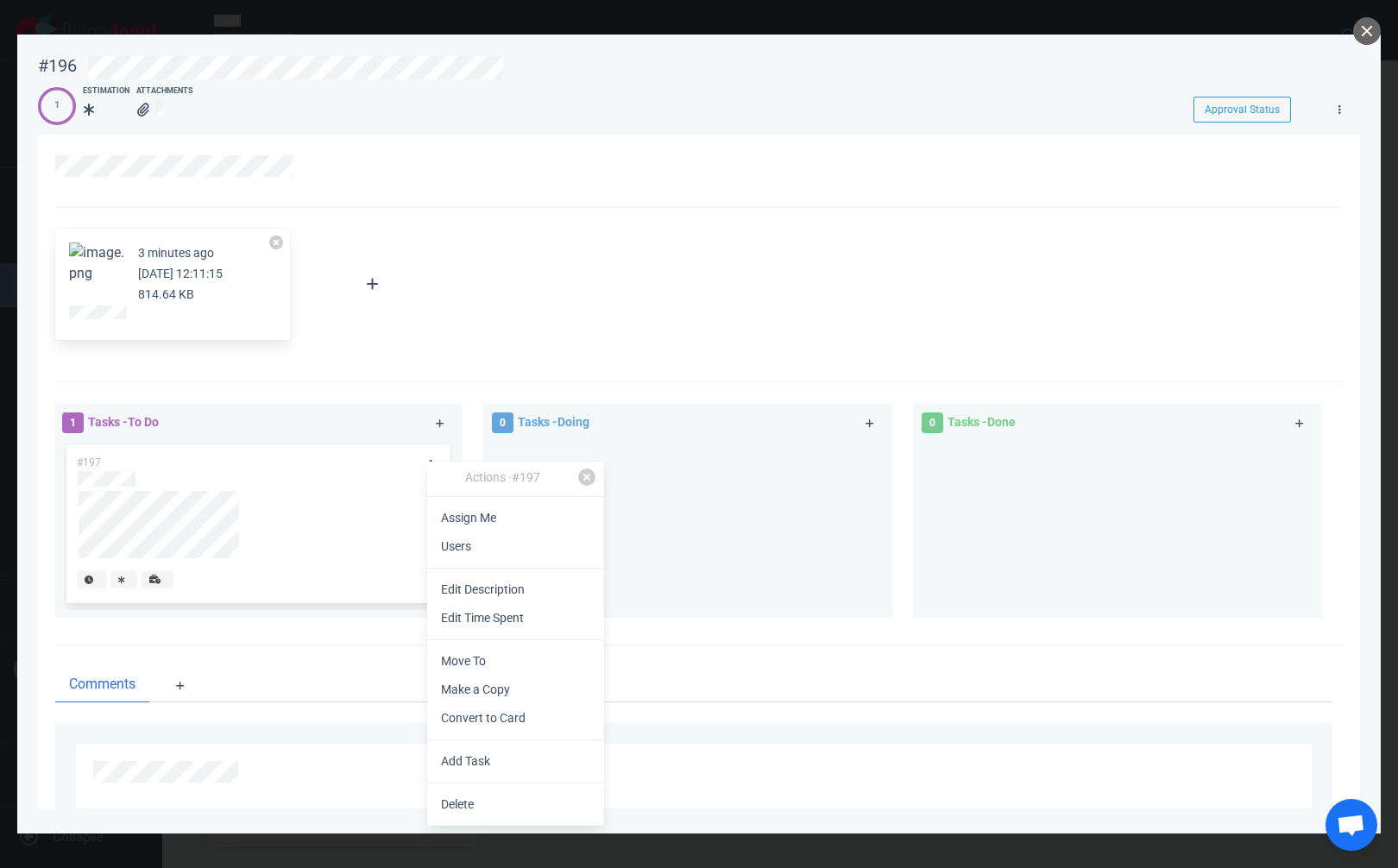
click at [512, 594] on link "Edit Description" at bounding box center [516, 589] width 177 height 29
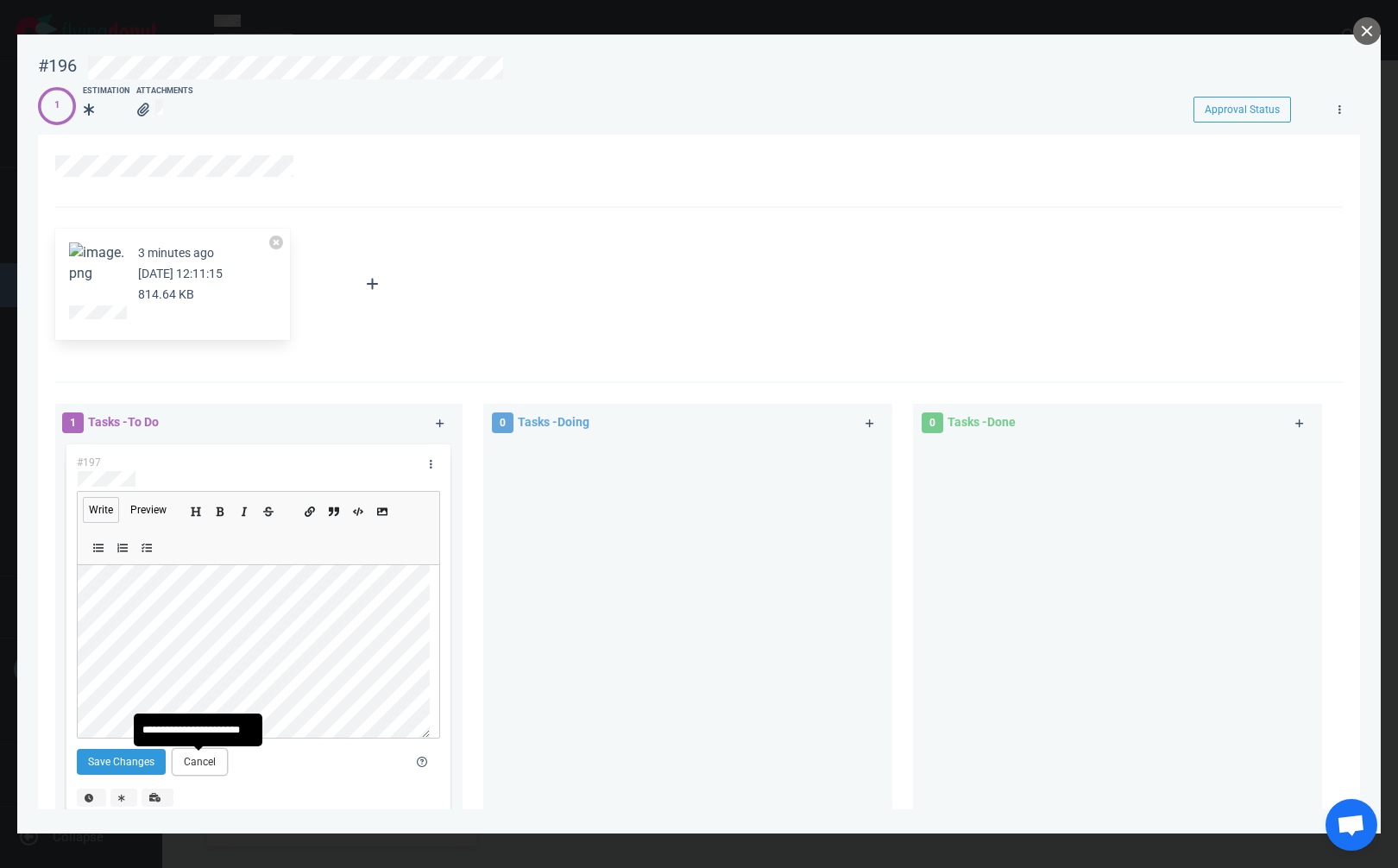
click at [194, 766] on button "Cancel" at bounding box center [199, 762] width 54 height 26
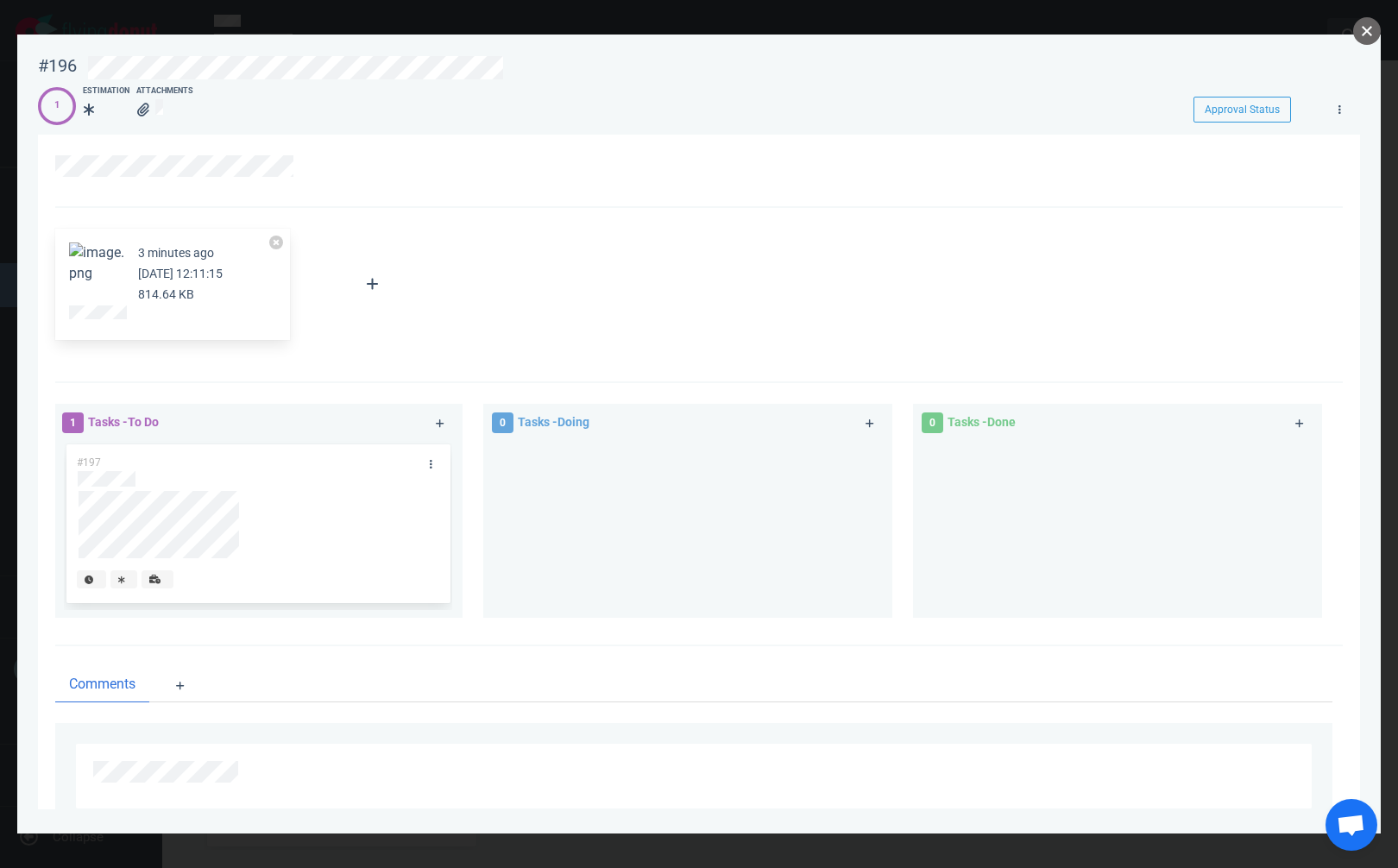
click at [1366, 26] on button "close" at bounding box center [1367, 32] width 28 height 28
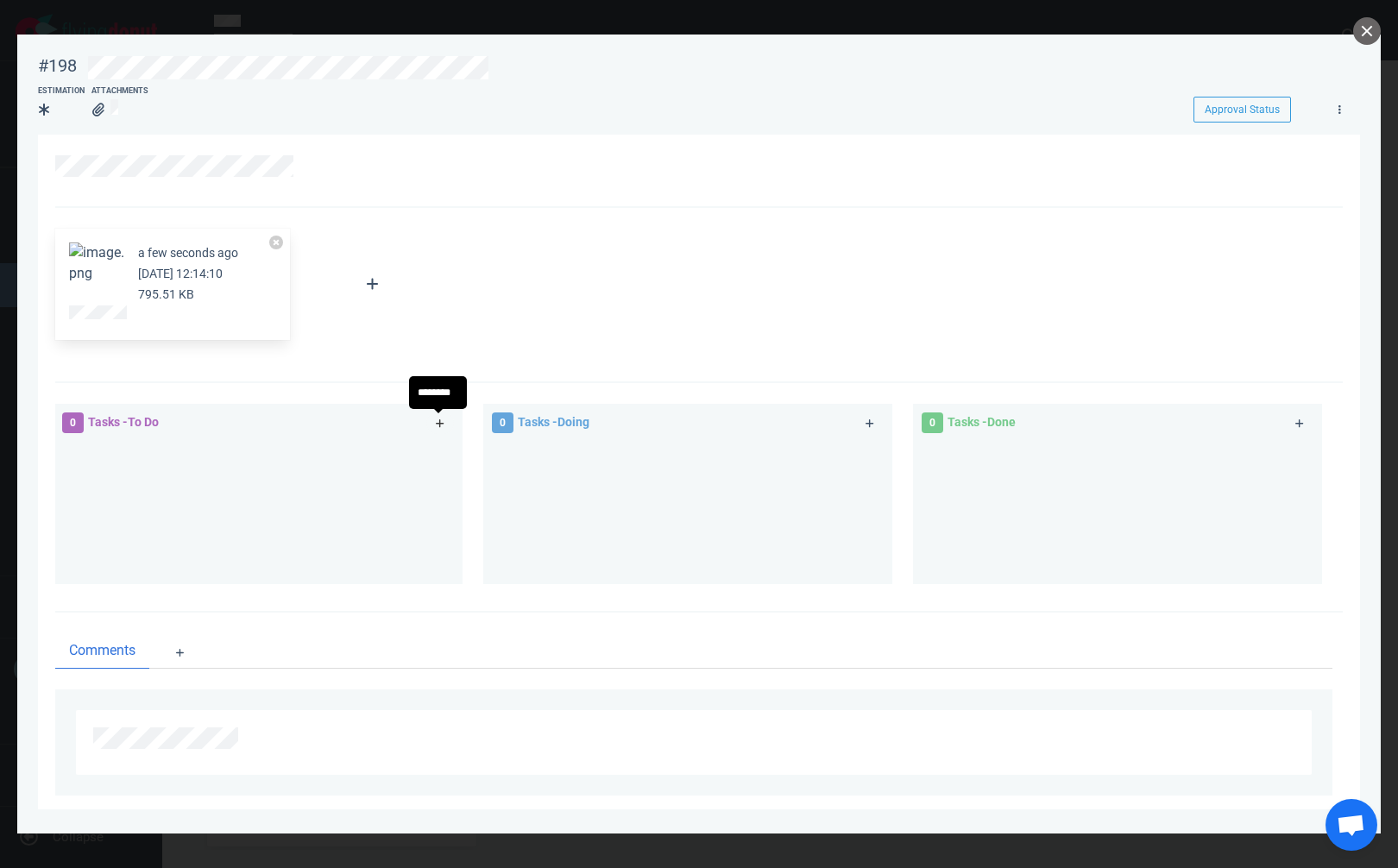
click at [437, 422] on icon at bounding box center [439, 423] width 8 height 8
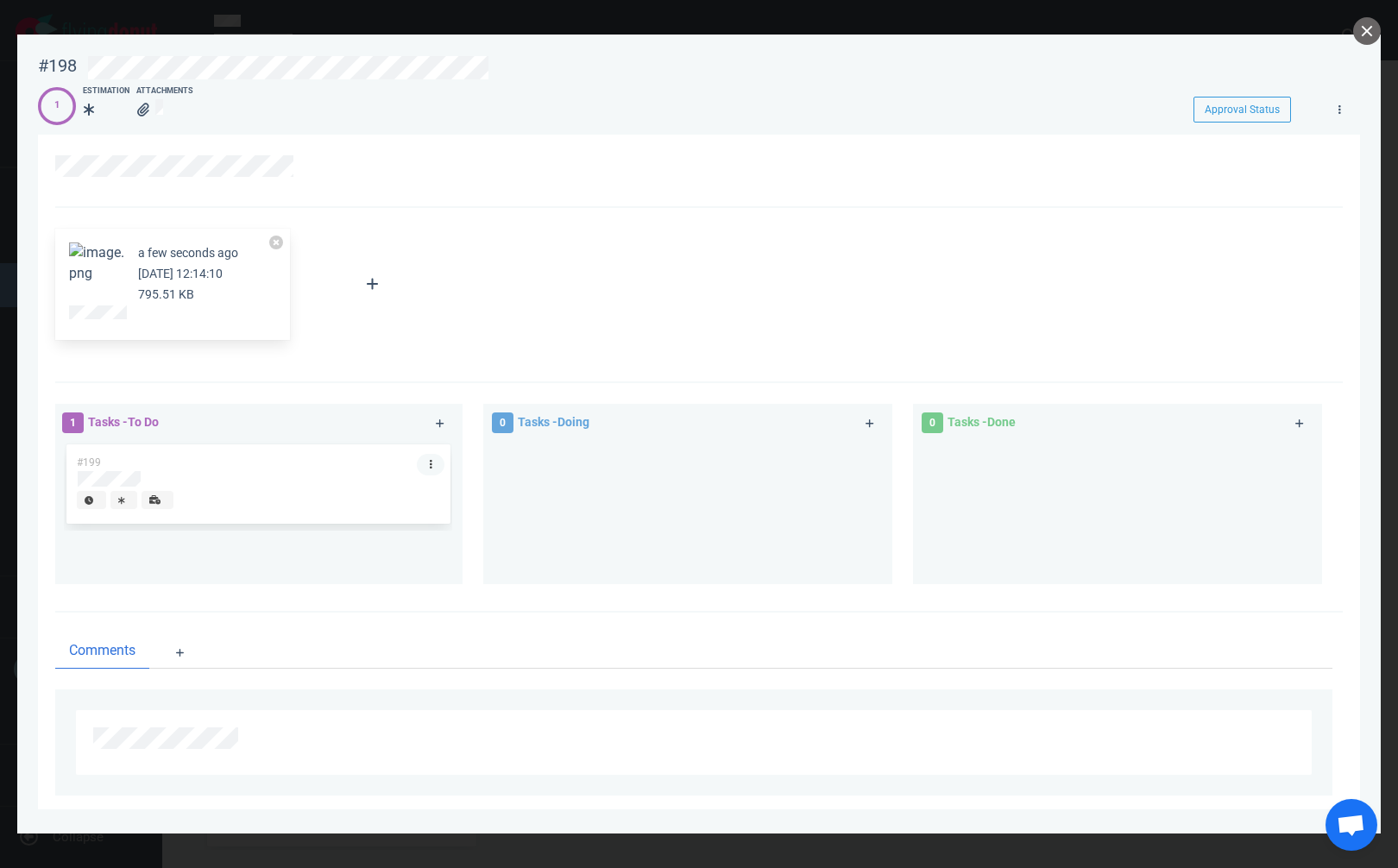
click at [430, 467] on icon at bounding box center [431, 463] width 3 height 10
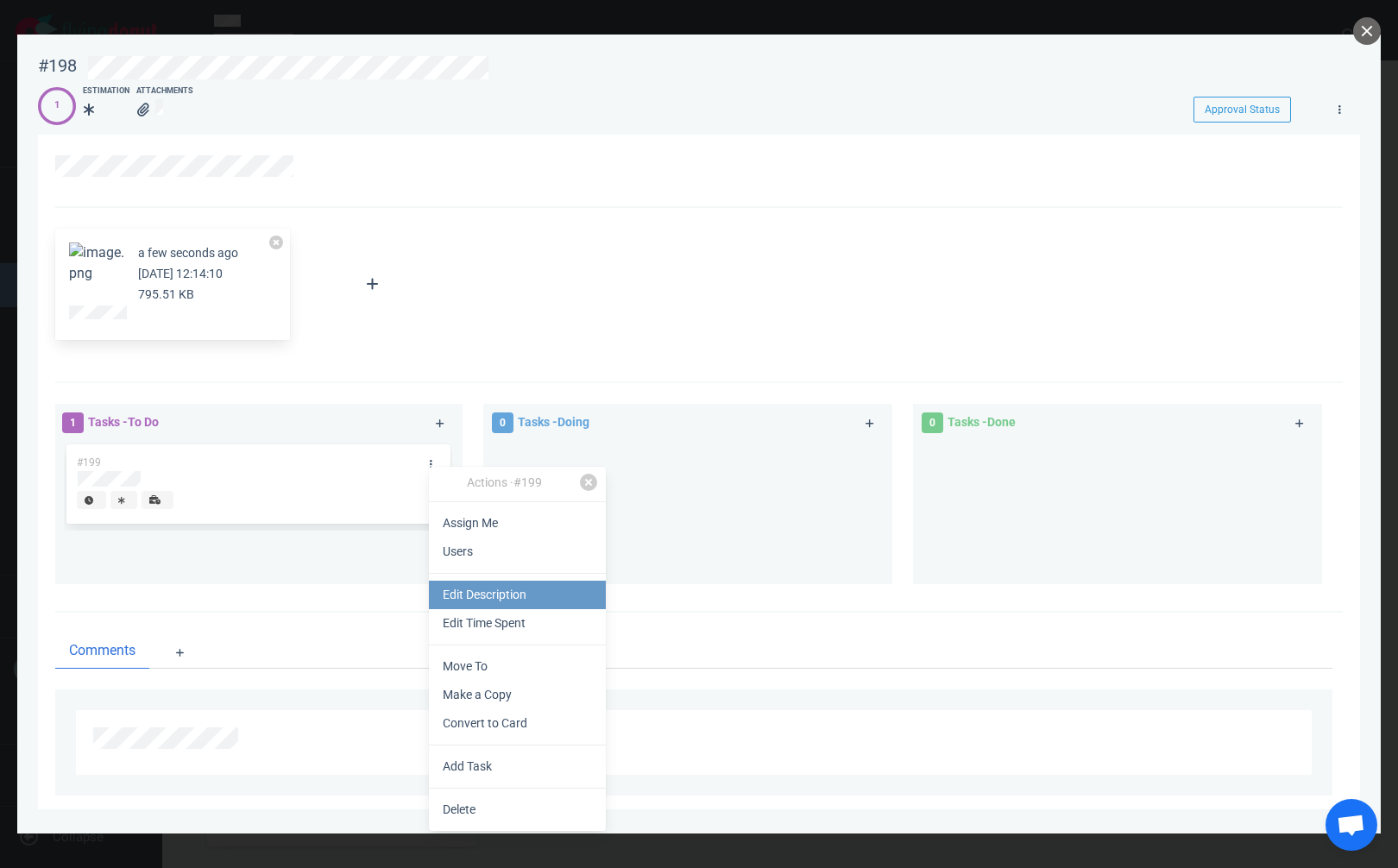
click at [492, 594] on link "Edit Description" at bounding box center [518, 594] width 177 height 29
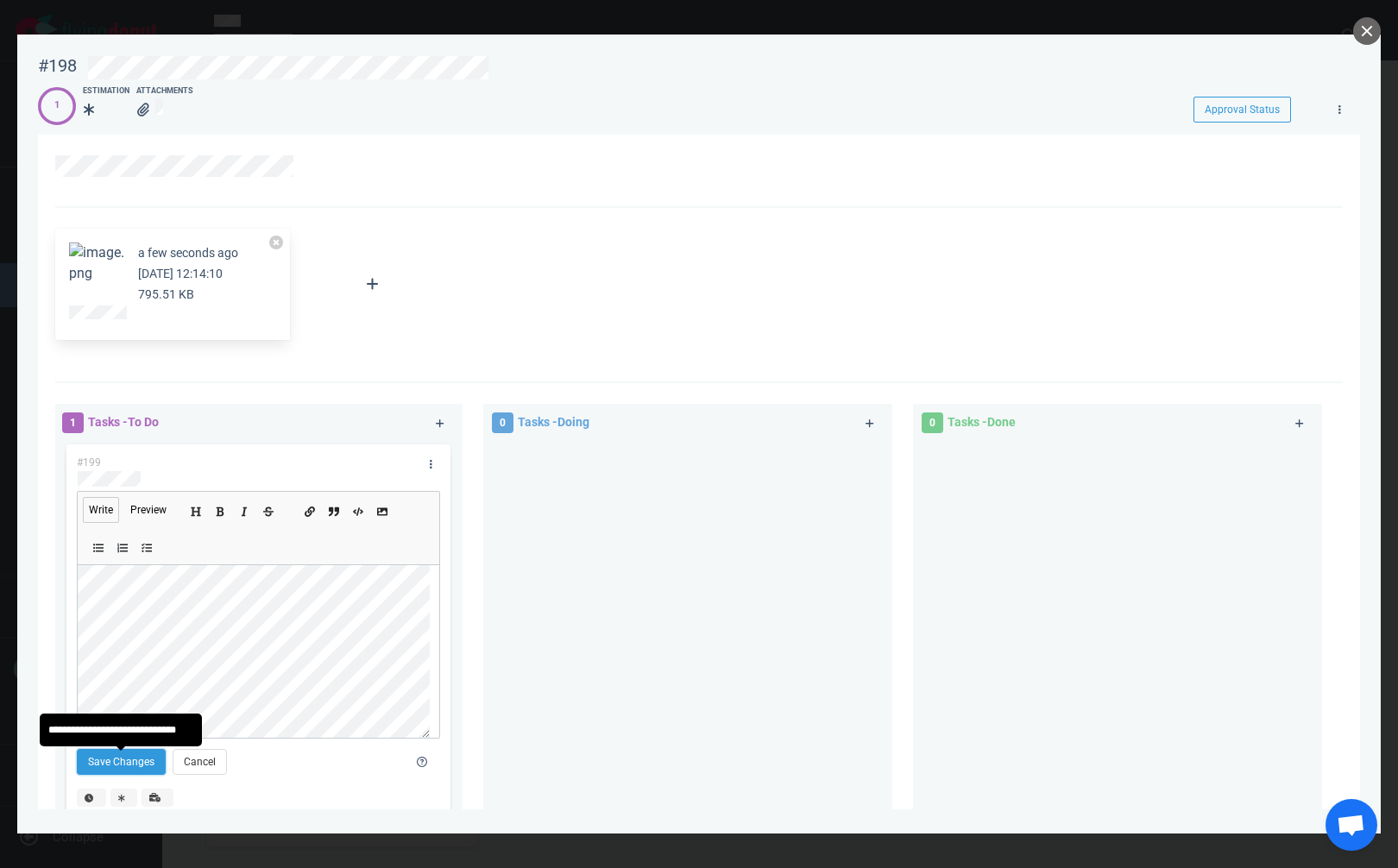
click at [112, 766] on button "Save Changes" at bounding box center [122, 762] width 89 height 26
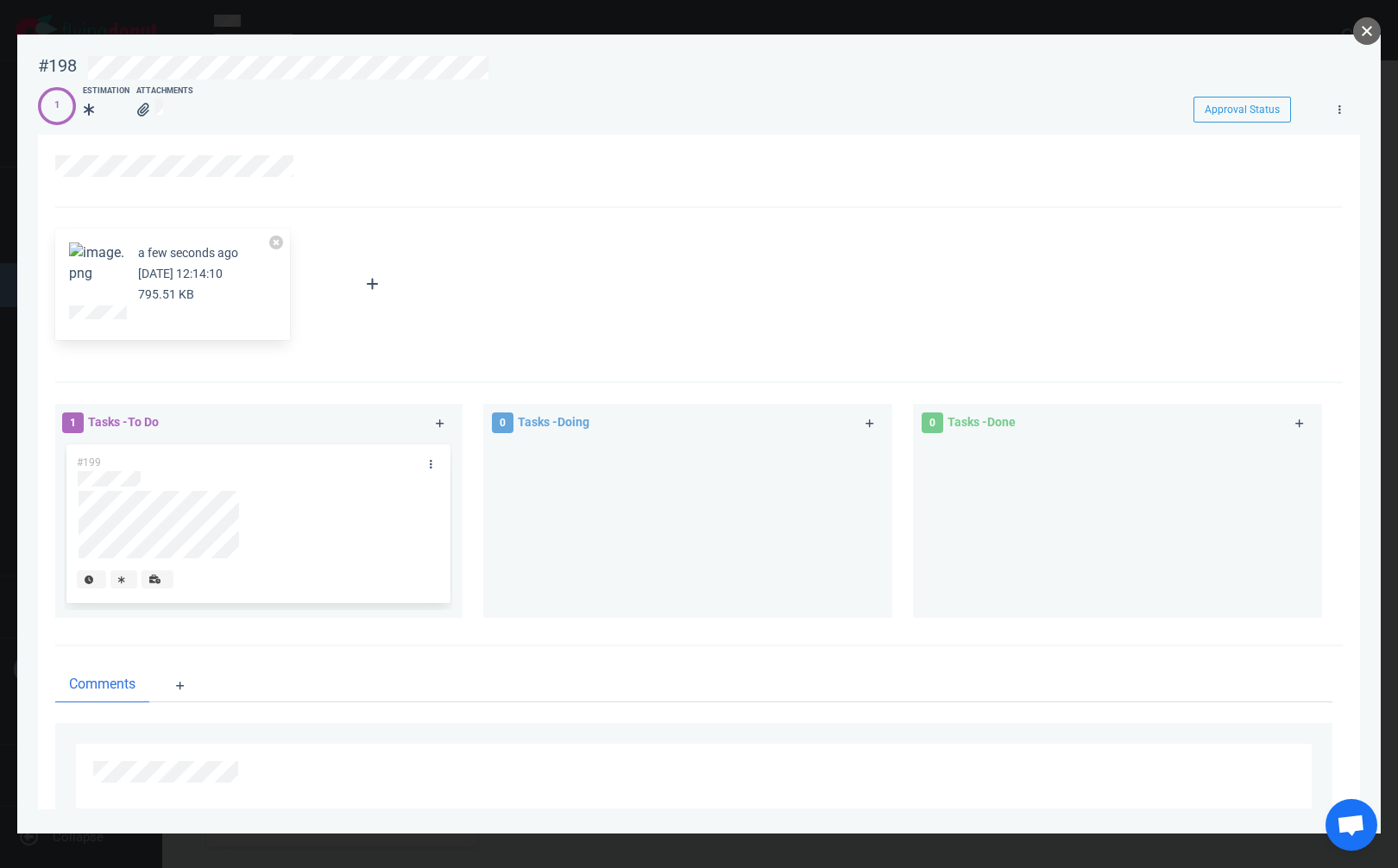
click at [1374, 34] on button "close" at bounding box center [1367, 32] width 28 height 28
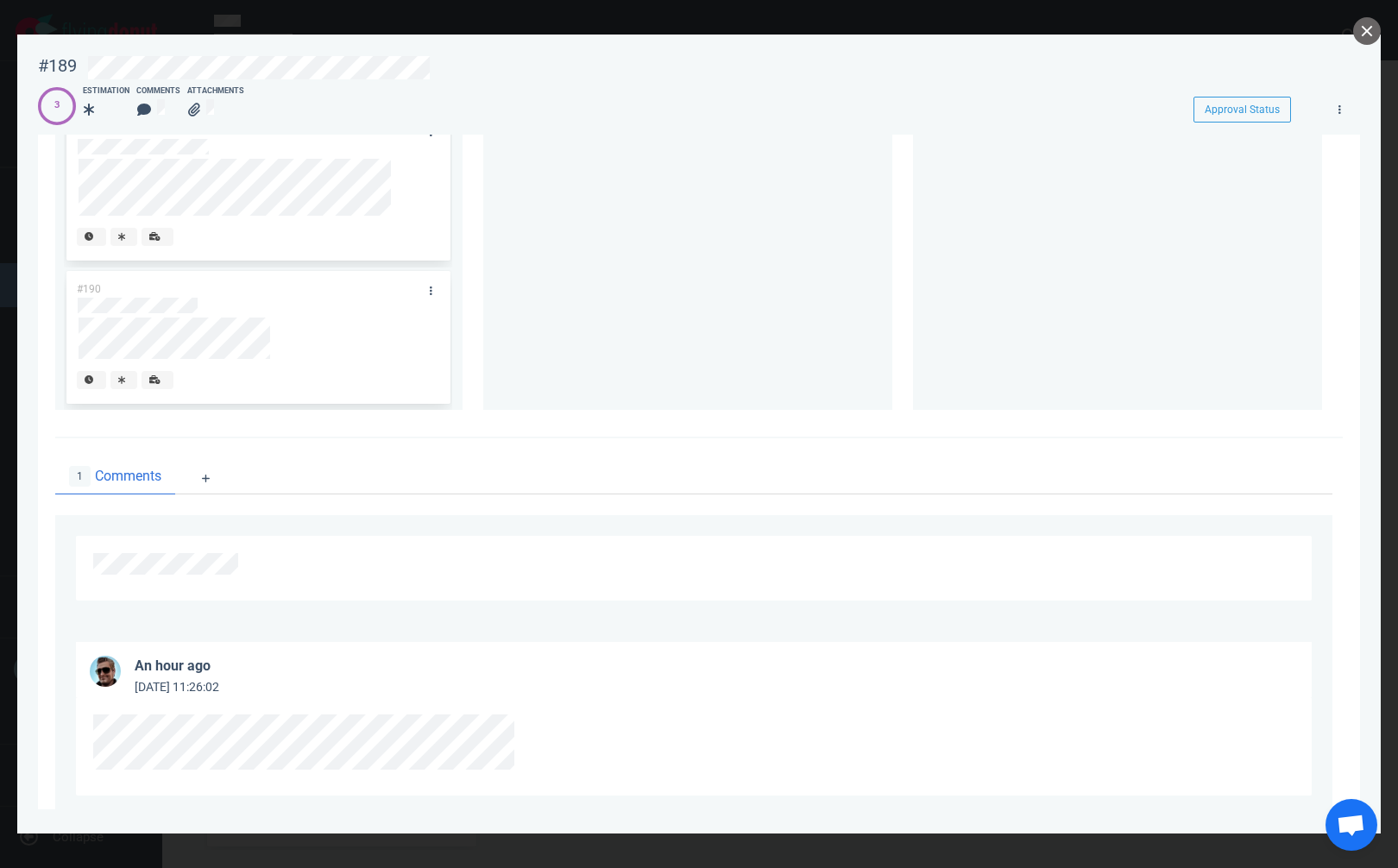
scroll to position [457, 0]
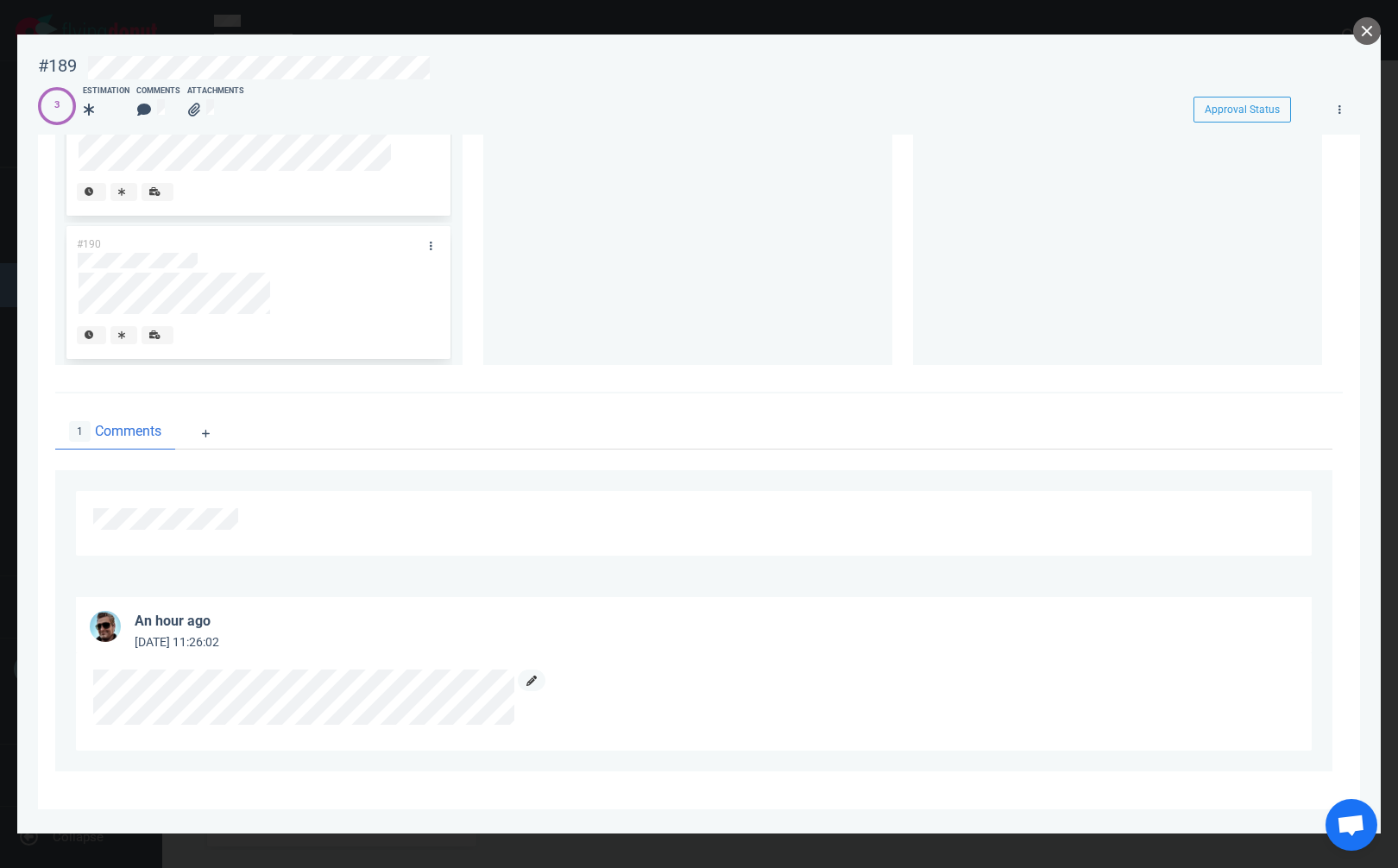
click at [530, 680] on icon at bounding box center [531, 680] width 10 height 10
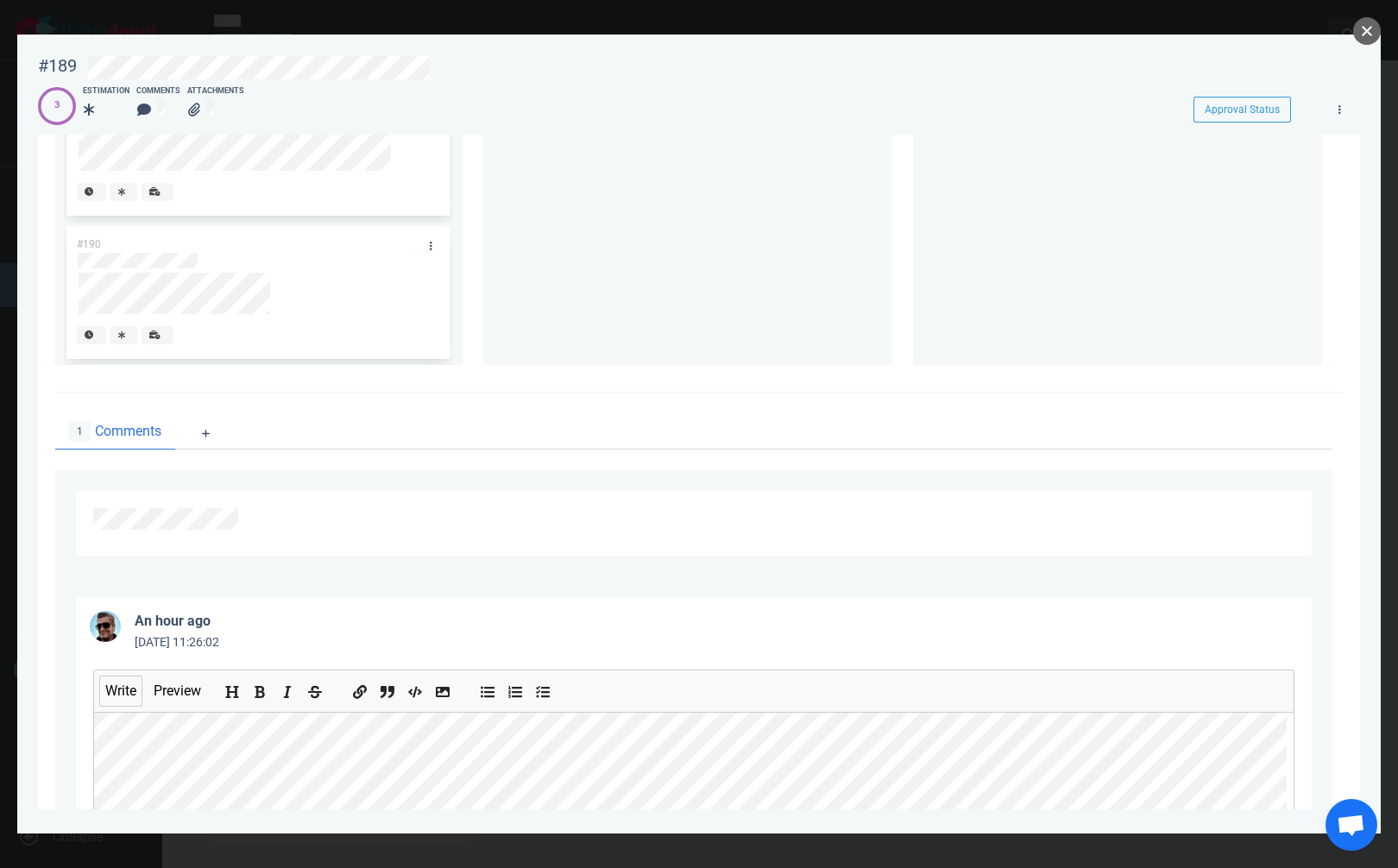
drag, startPoint x: 1365, startPoint y: 31, endPoint x: 1354, endPoint y: 42, distance: 15.6
click at [1365, 30] on button "close" at bounding box center [1367, 32] width 28 height 28
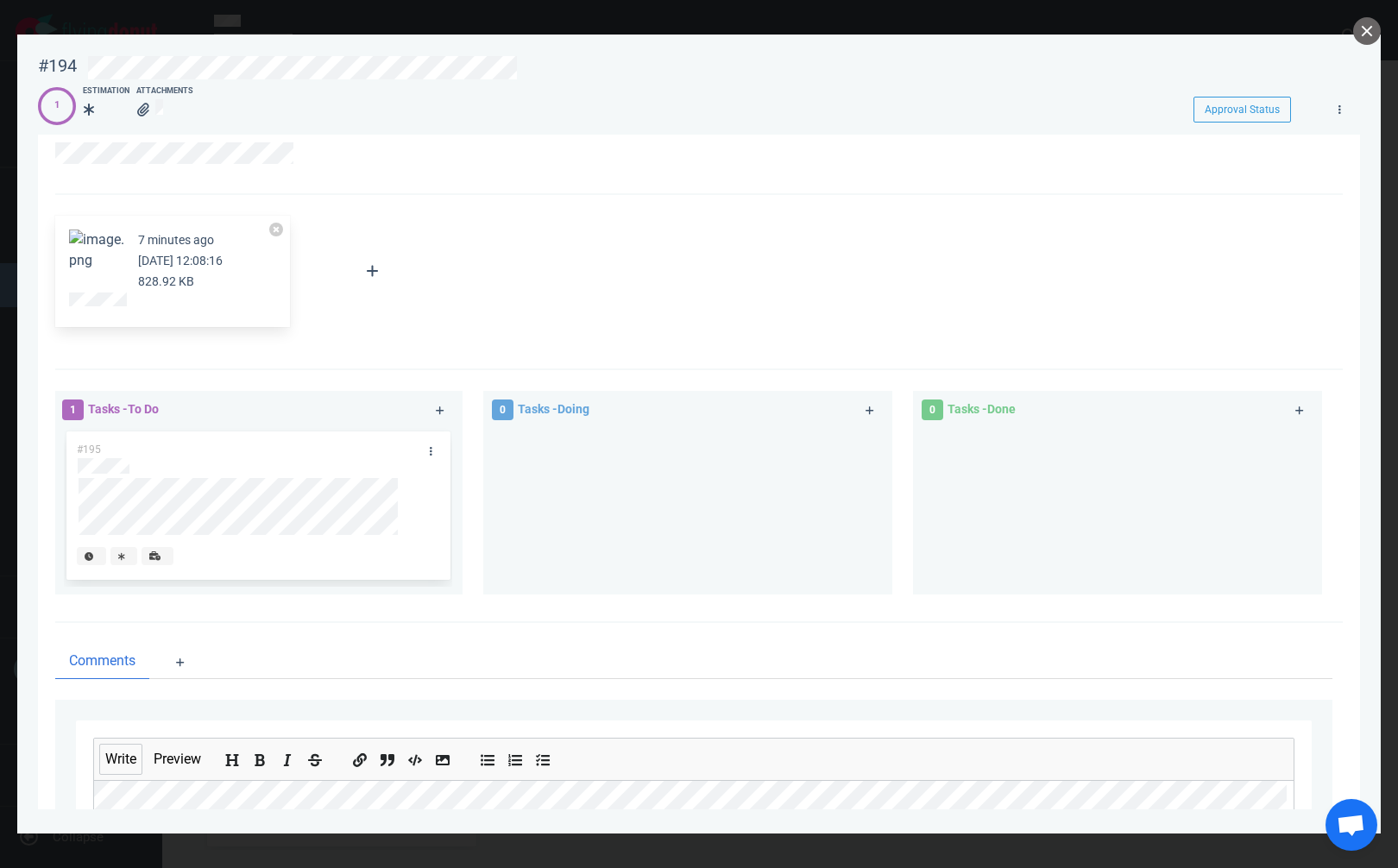
scroll to position [281, 0]
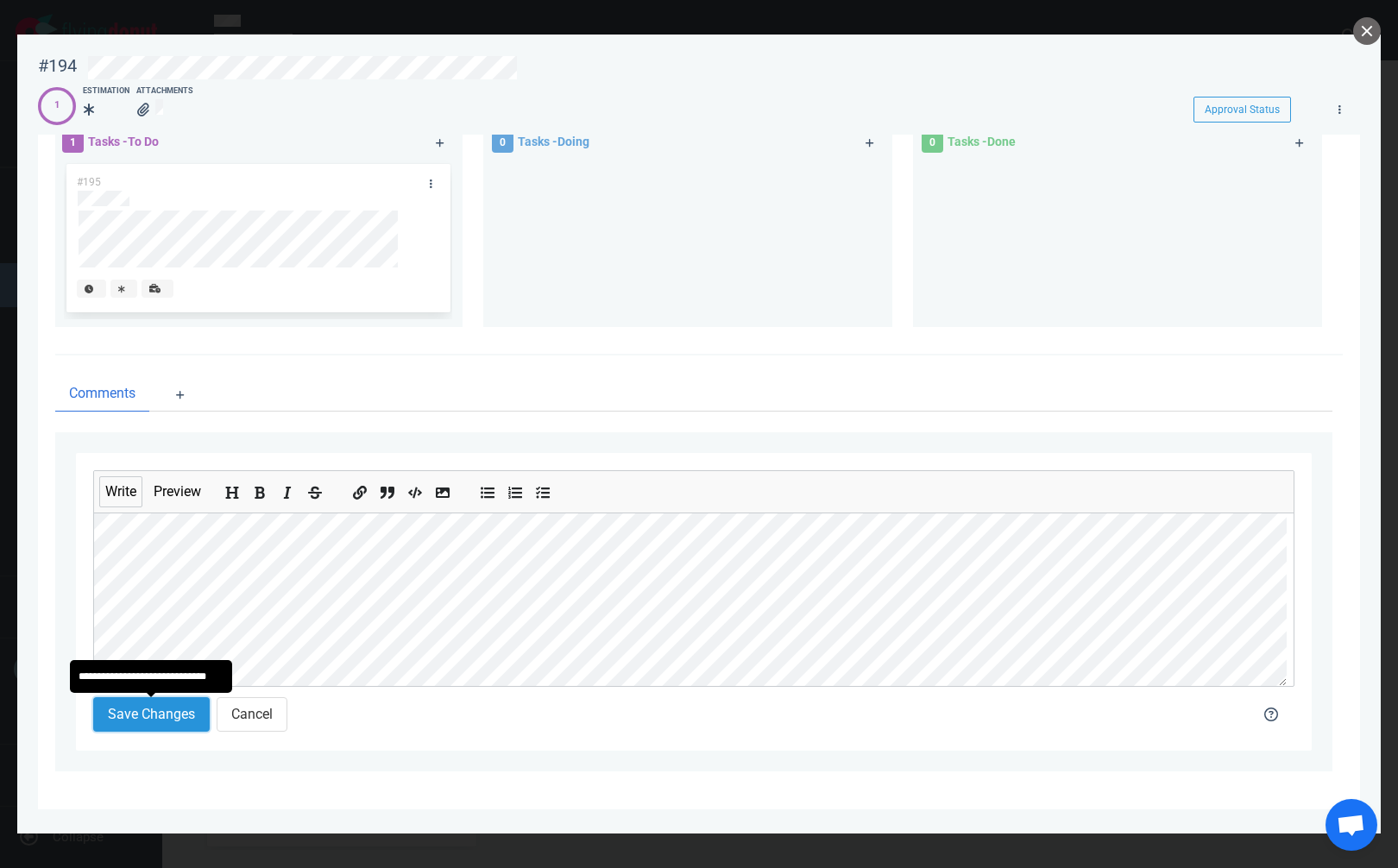
click at [139, 711] on button "Save Changes" at bounding box center [151, 714] width 116 height 34
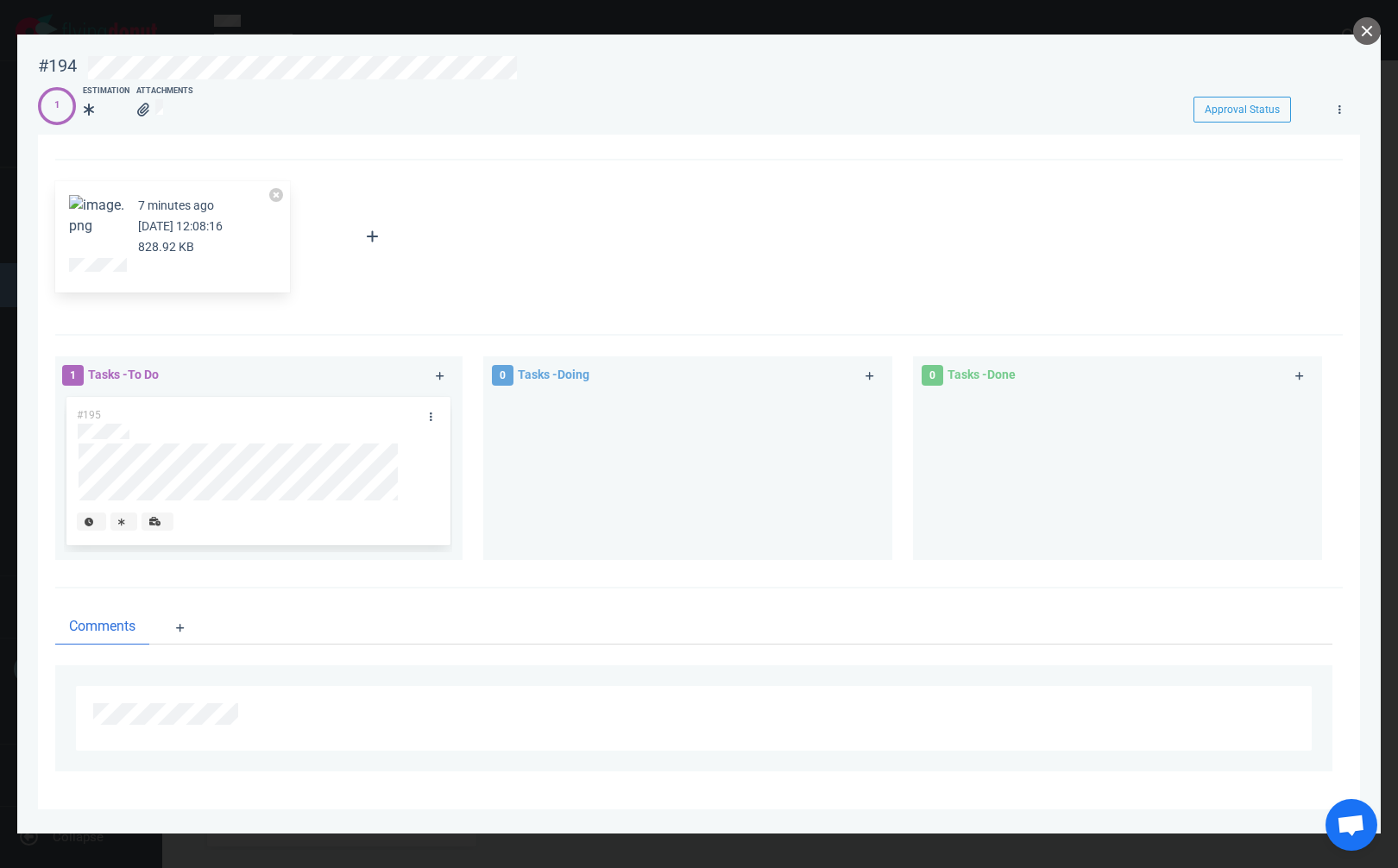
scroll to position [243, 0]
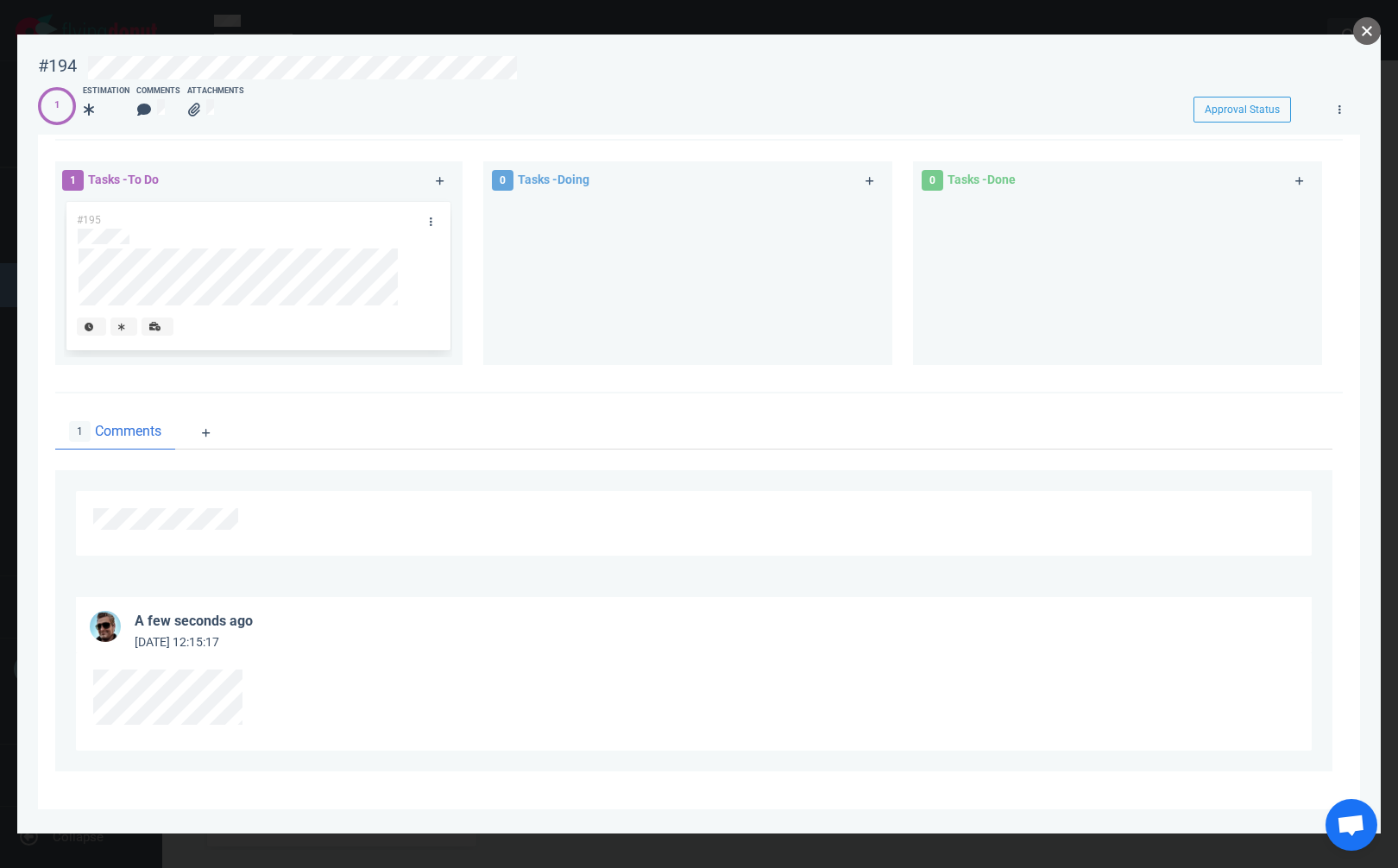
click at [1363, 29] on button "close" at bounding box center [1367, 32] width 28 height 28
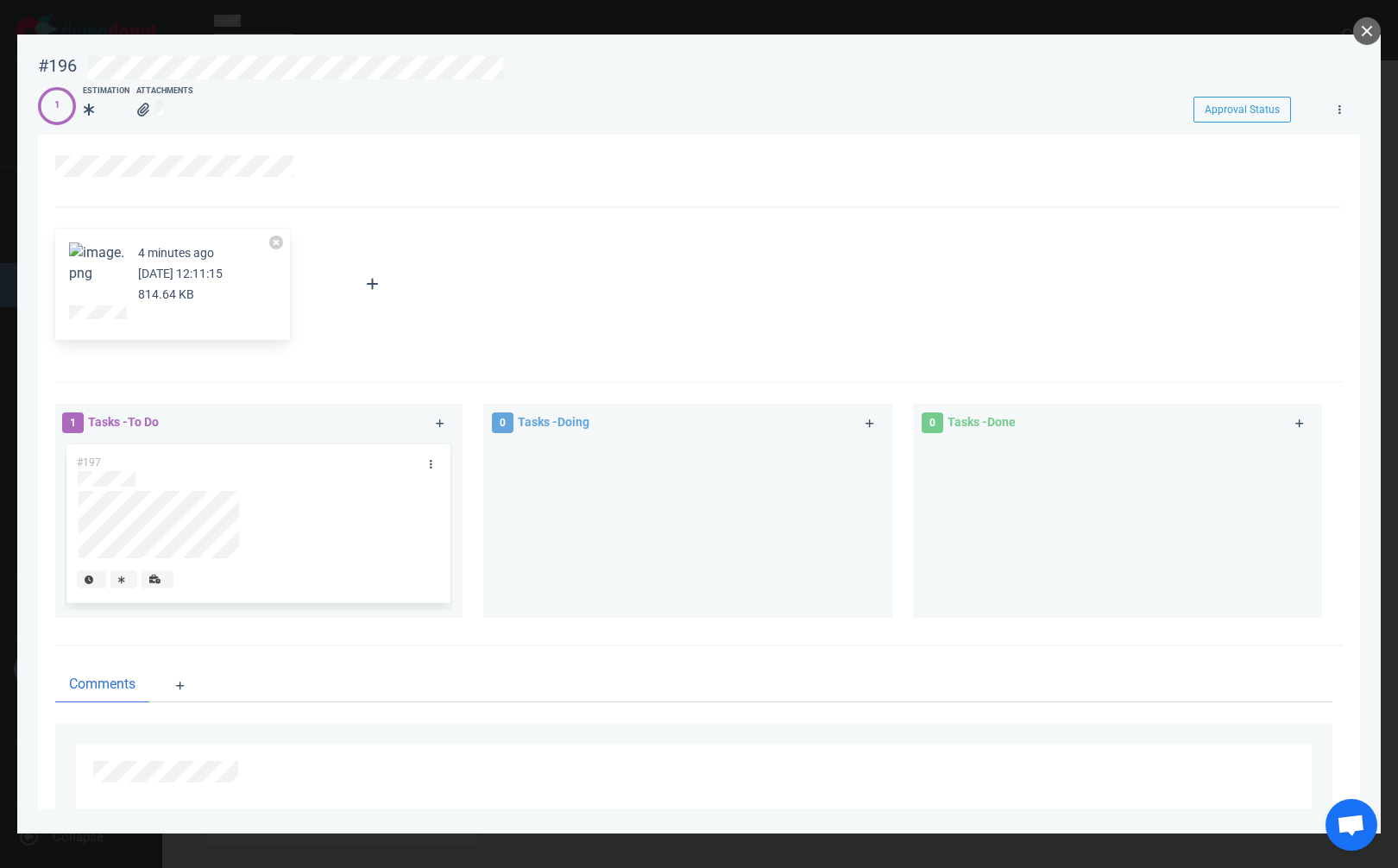
scroll to position [291, 0]
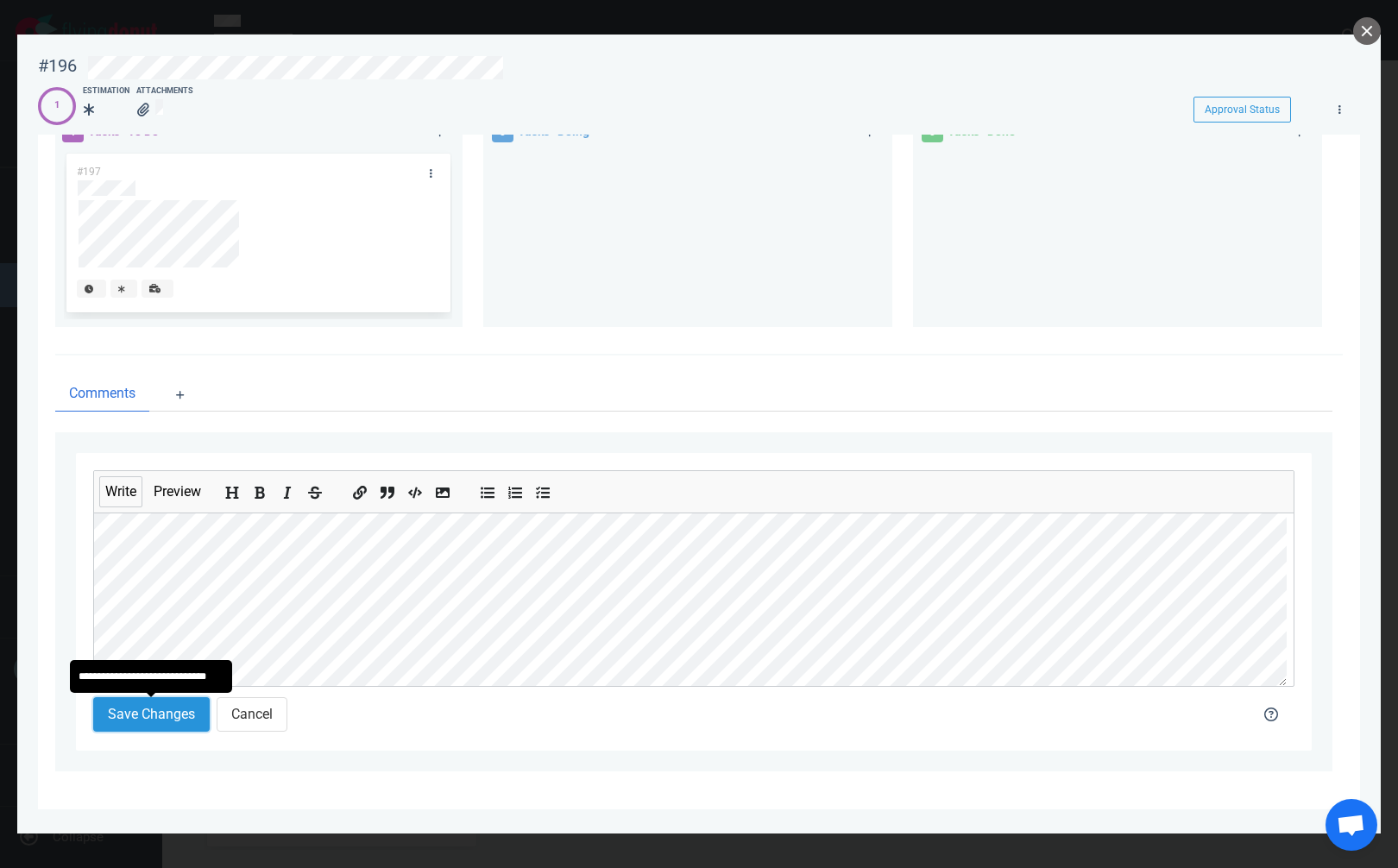
click at [149, 717] on button "Save Changes" at bounding box center [151, 714] width 116 height 34
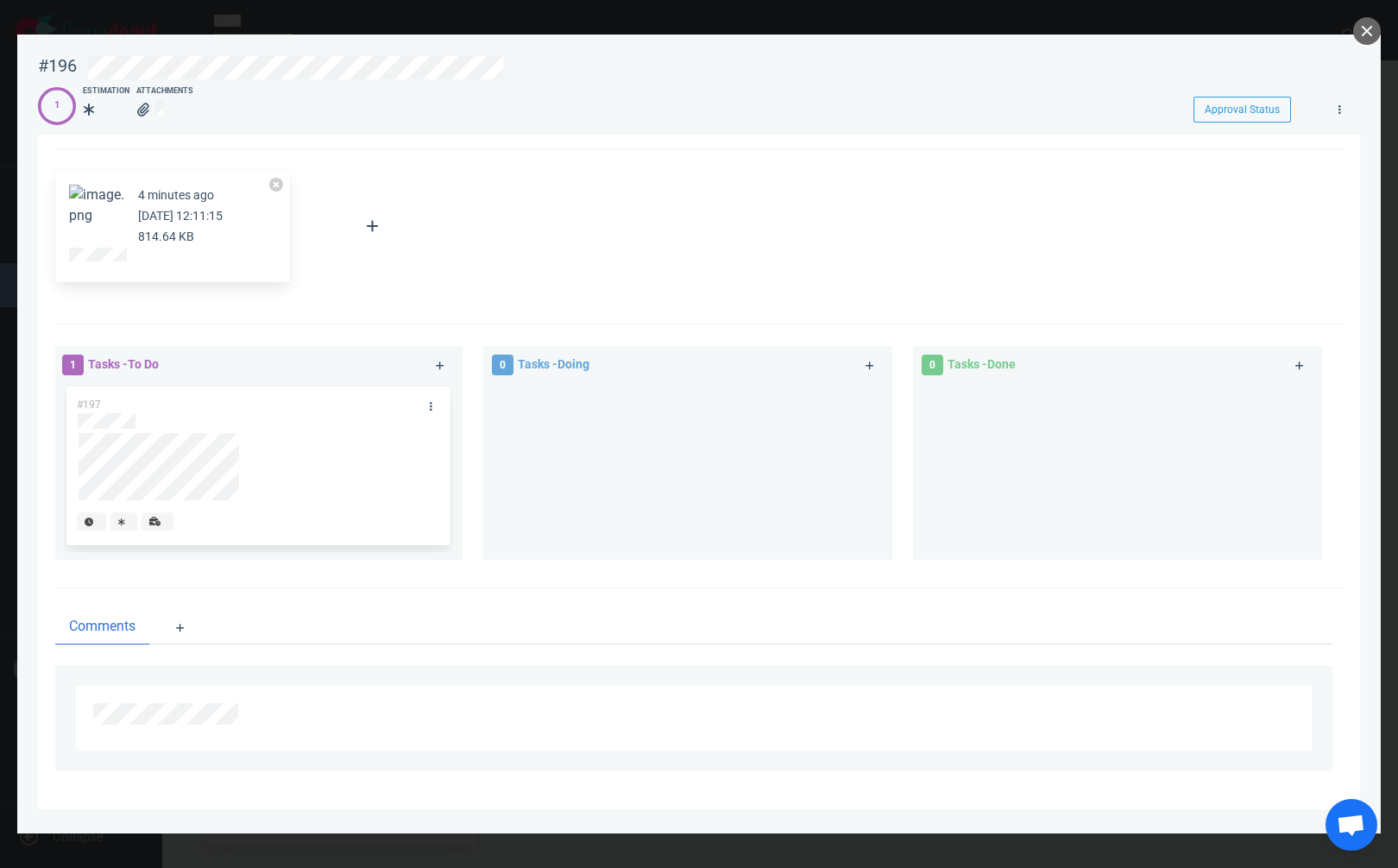
scroll to position [254, 0]
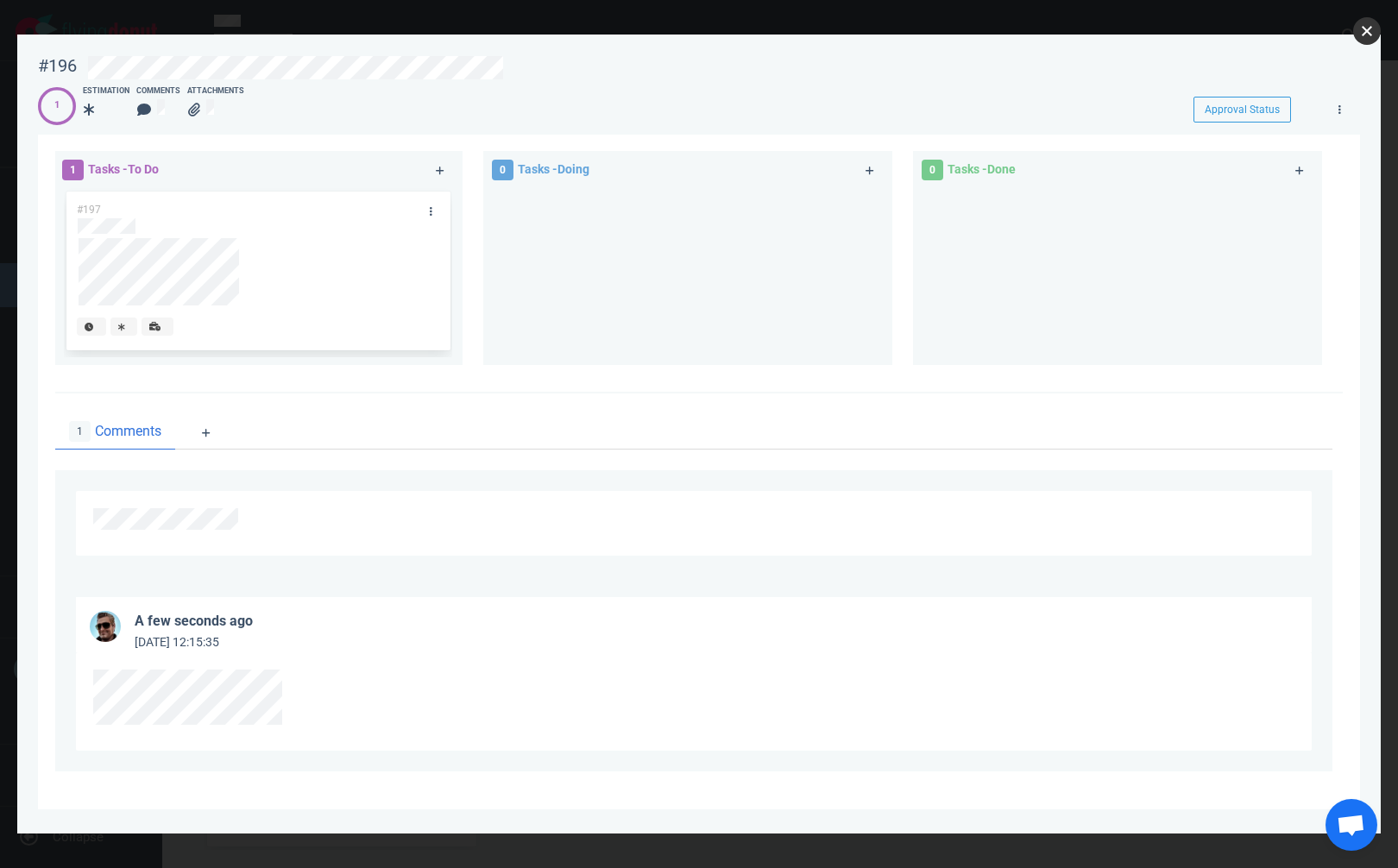
click at [1363, 32] on button "close" at bounding box center [1367, 32] width 28 height 28
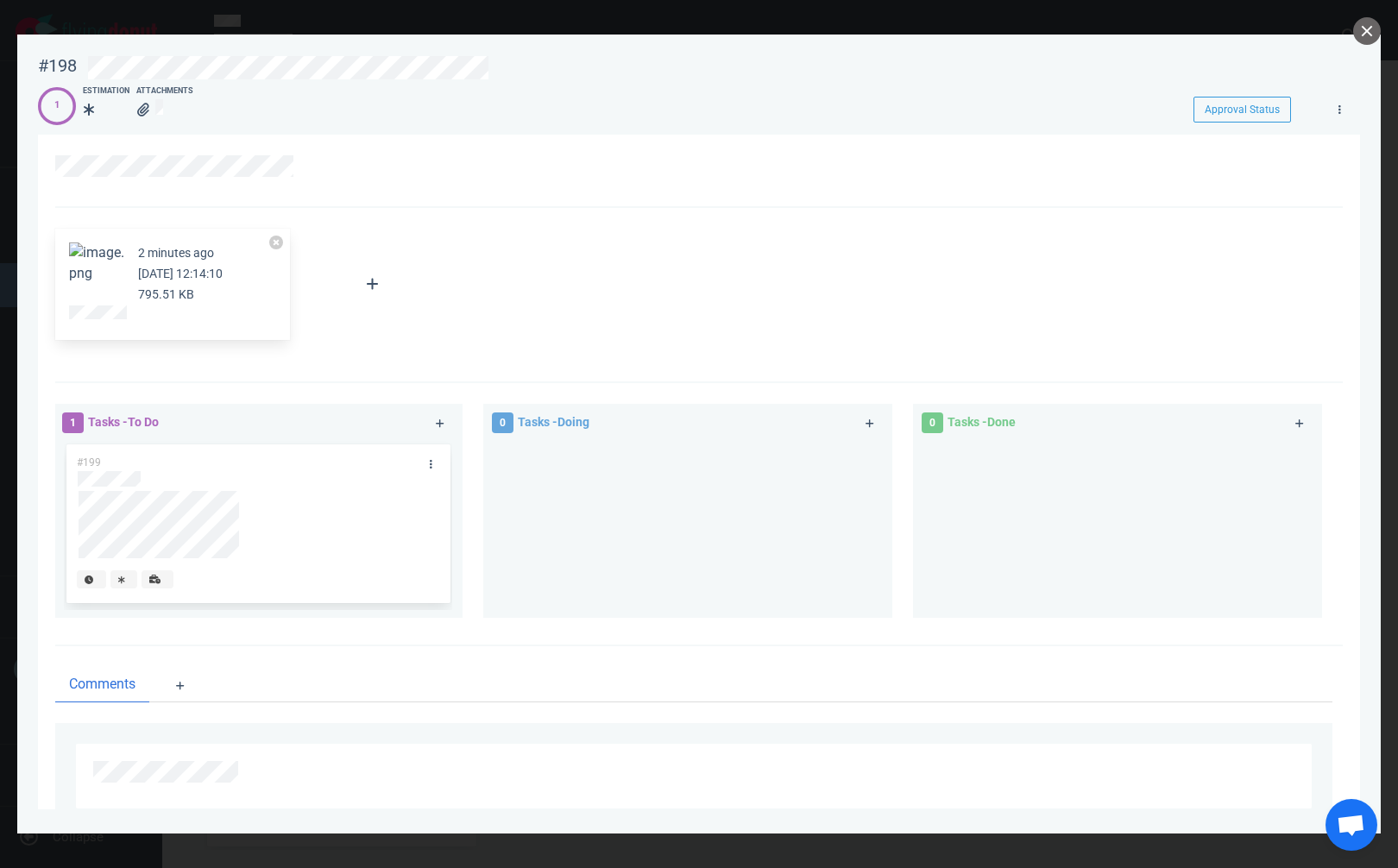
scroll to position [291, 0]
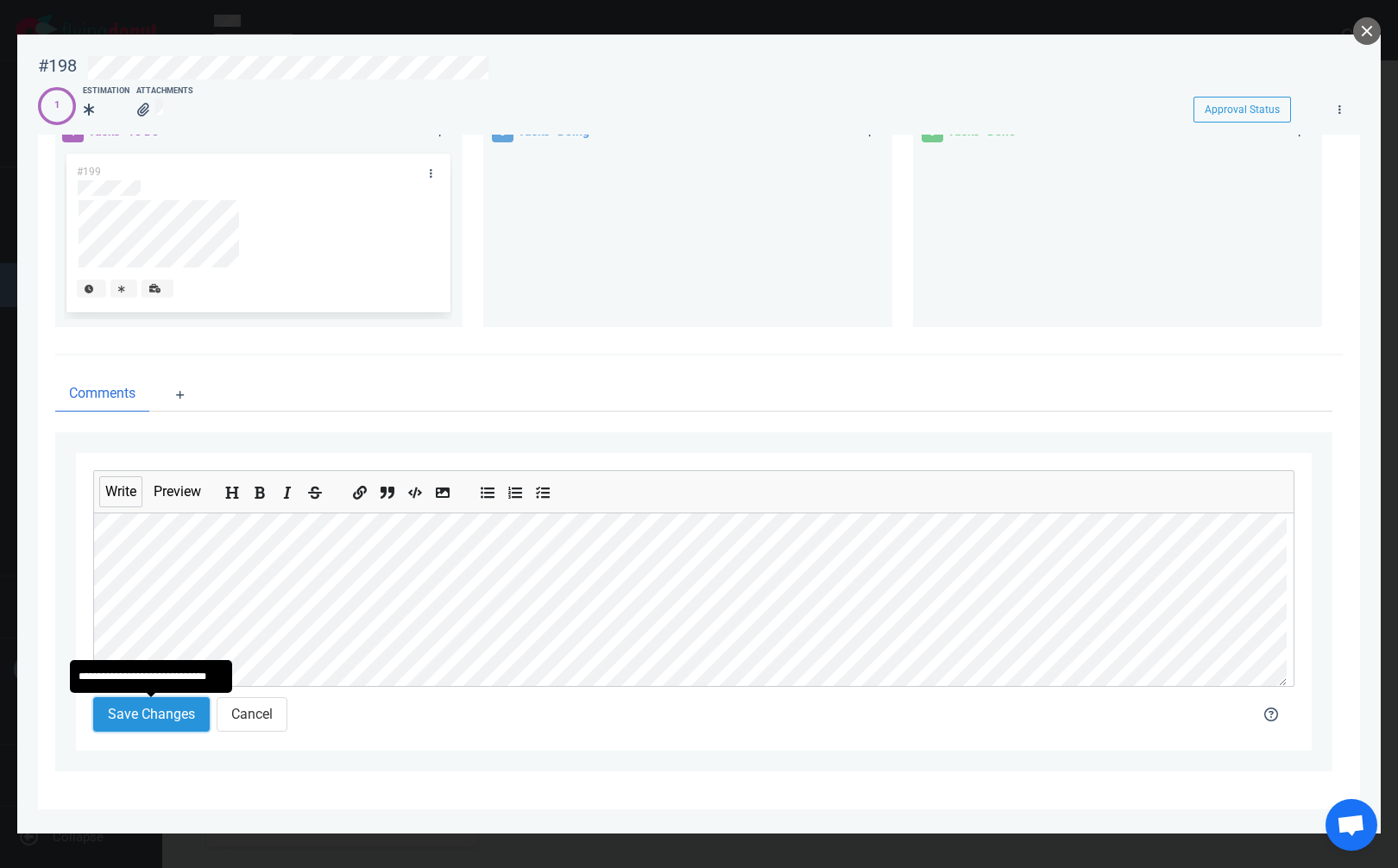
click at [156, 714] on button "Save Changes" at bounding box center [151, 714] width 116 height 34
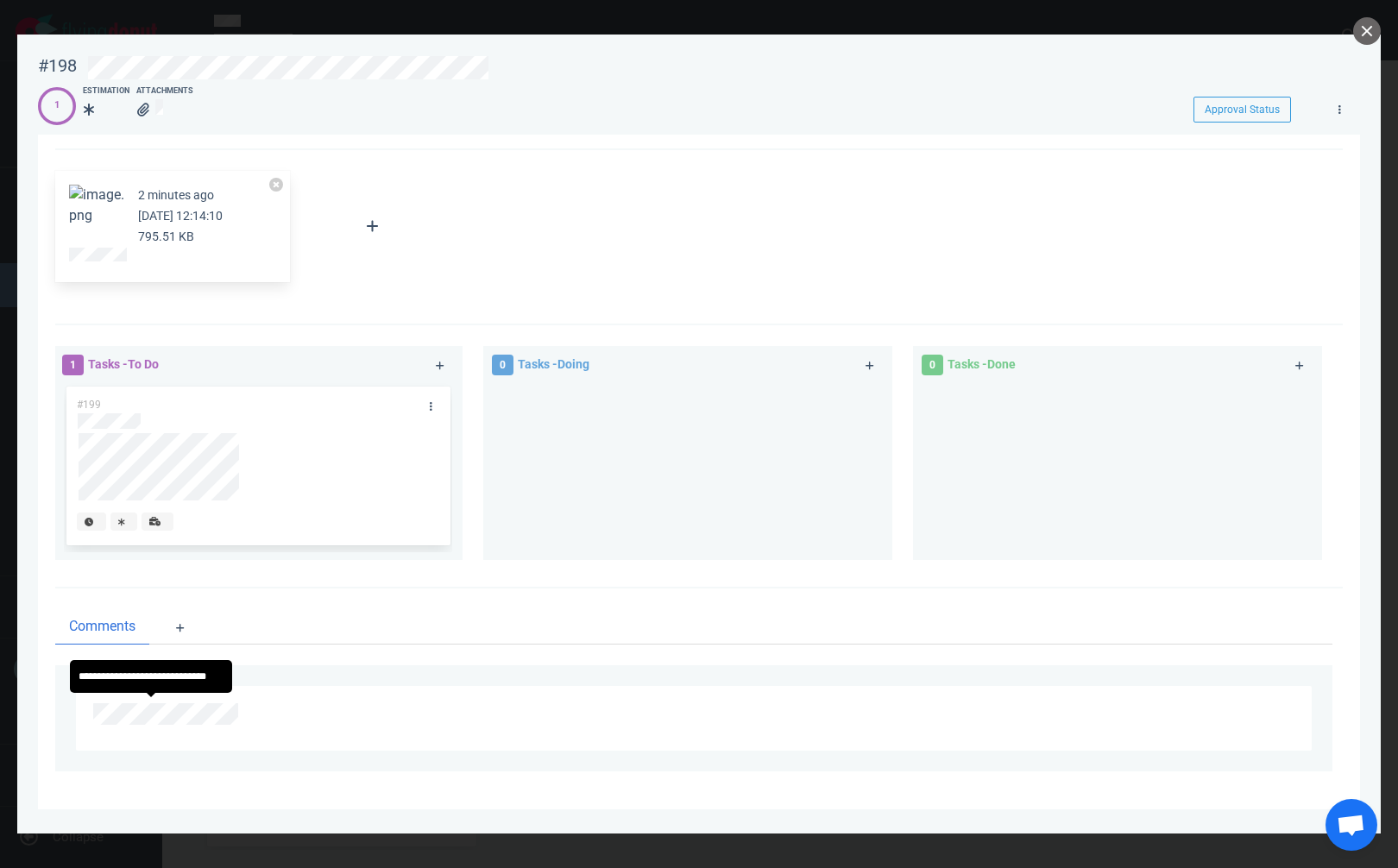
scroll to position [254, 0]
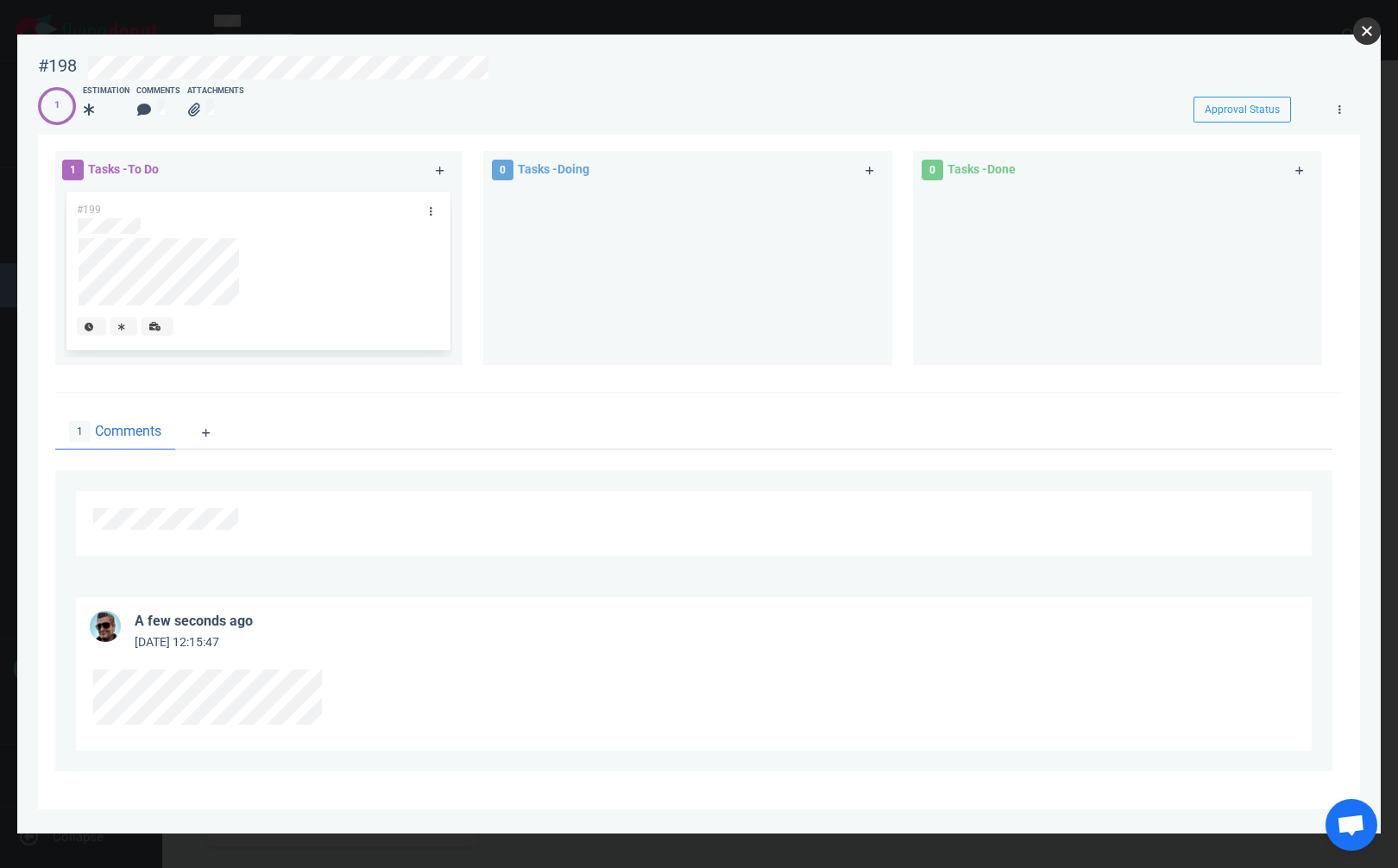
click at [1359, 25] on button "close" at bounding box center [1367, 32] width 28 height 28
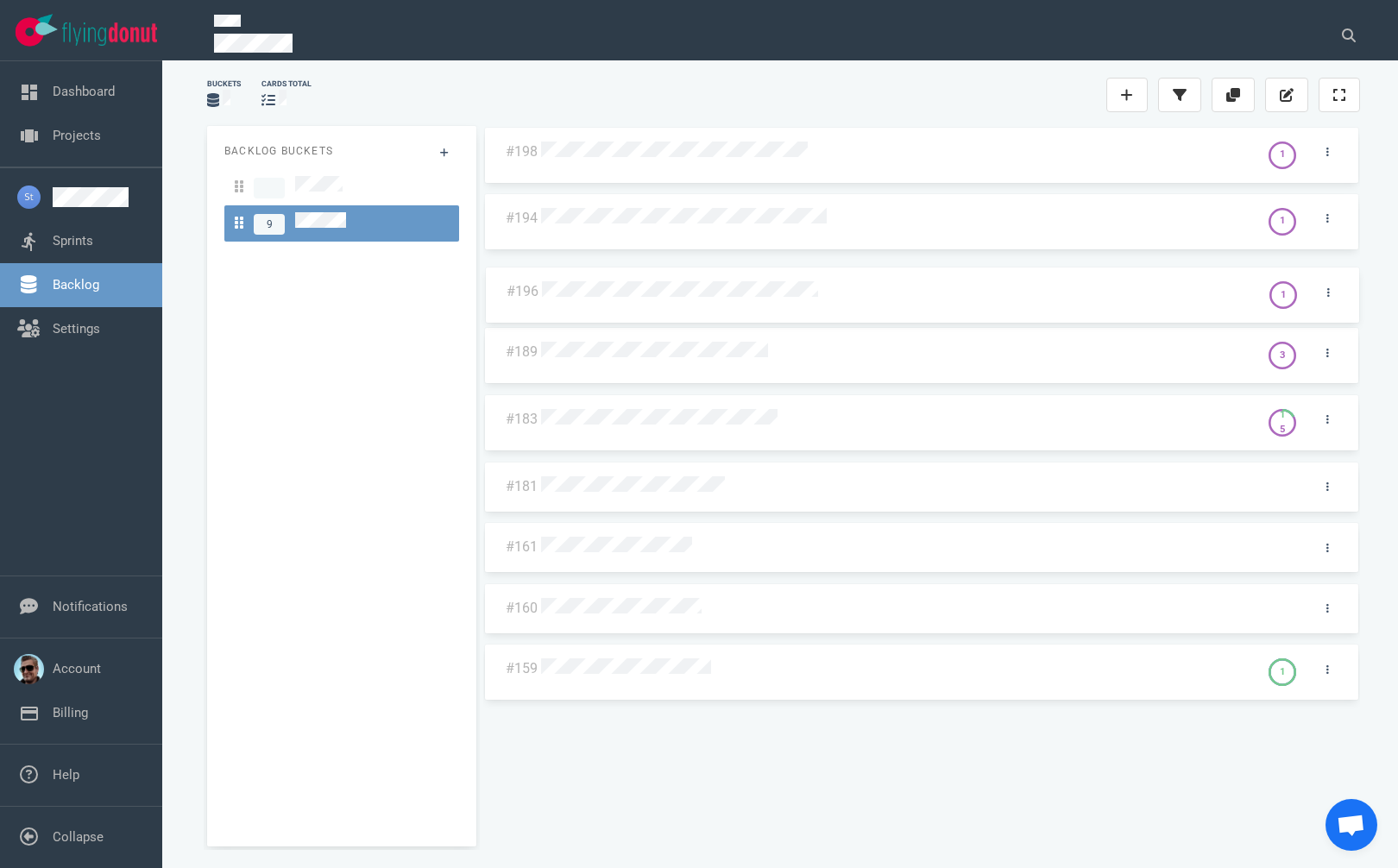
drag, startPoint x: 839, startPoint y: 215, endPoint x: 848, endPoint y: 282, distance: 67.6
click at [839, 287] on div "#198 1 #196 1 #194 1 #189 3 #183 1 5 #181 #161 #160 #159 1 #196 1" at bounding box center [921, 478] width 877 height 706
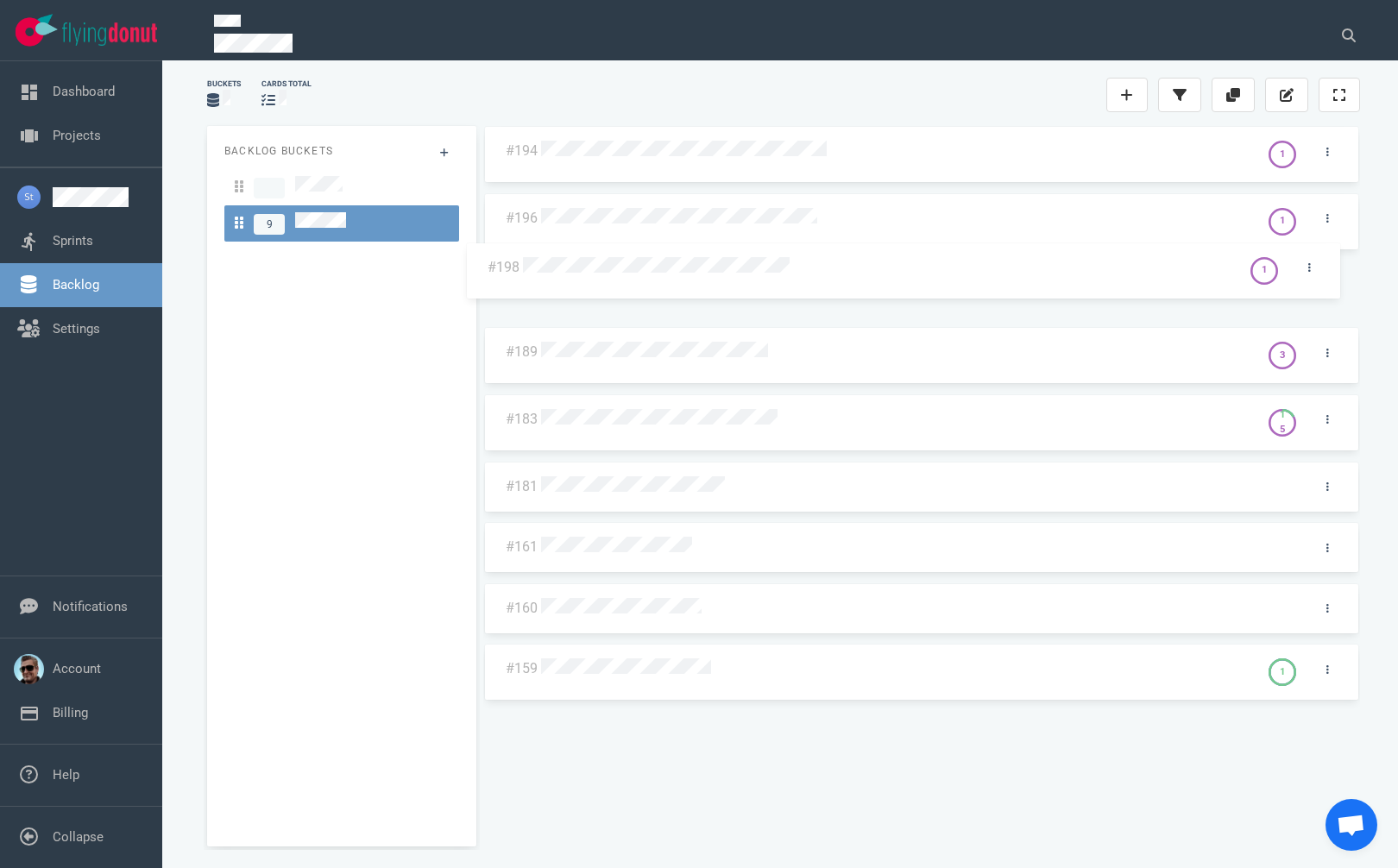
drag, startPoint x: 863, startPoint y: 157, endPoint x: 845, endPoint y: 275, distance: 119.4
click at [845, 275] on div "#198 1 #194 1 #196 1 #189 3 #183 1 5 #181 #161 #160 #159 1 #198 1" at bounding box center [921, 478] width 877 height 706
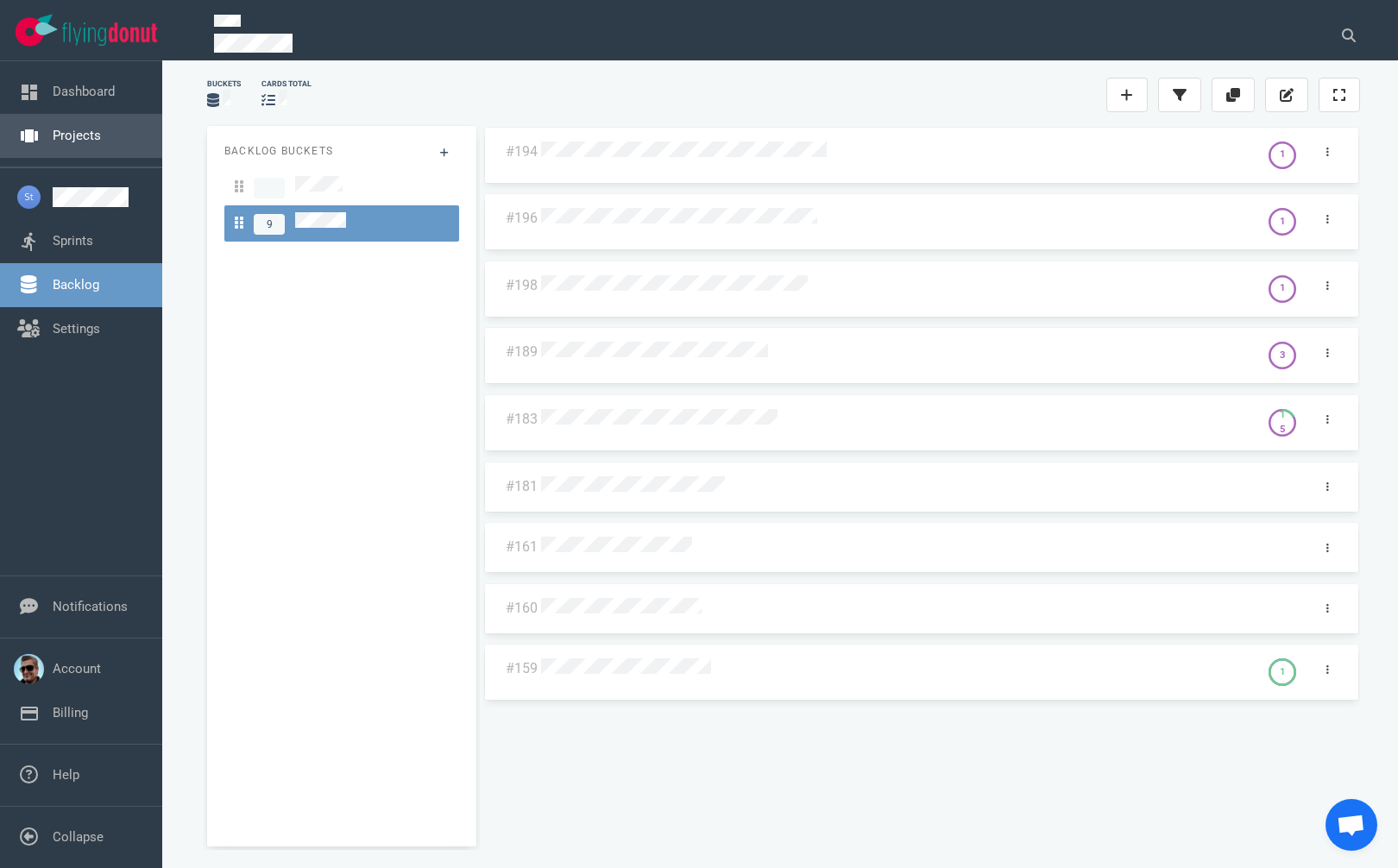
click at [76, 133] on link "Projects" at bounding box center [77, 135] width 48 height 16
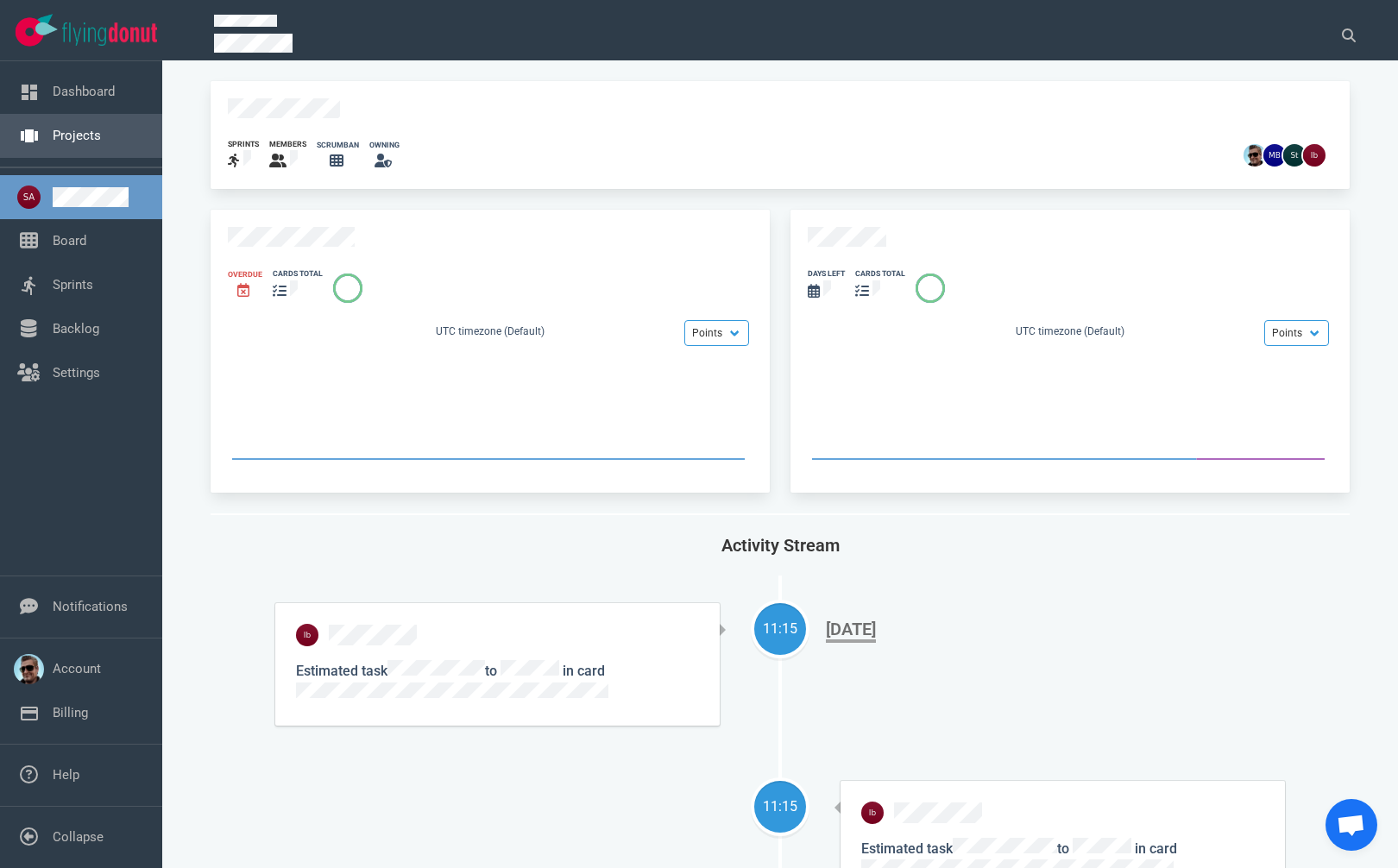
click at [59, 138] on link "Projects" at bounding box center [77, 135] width 48 height 16
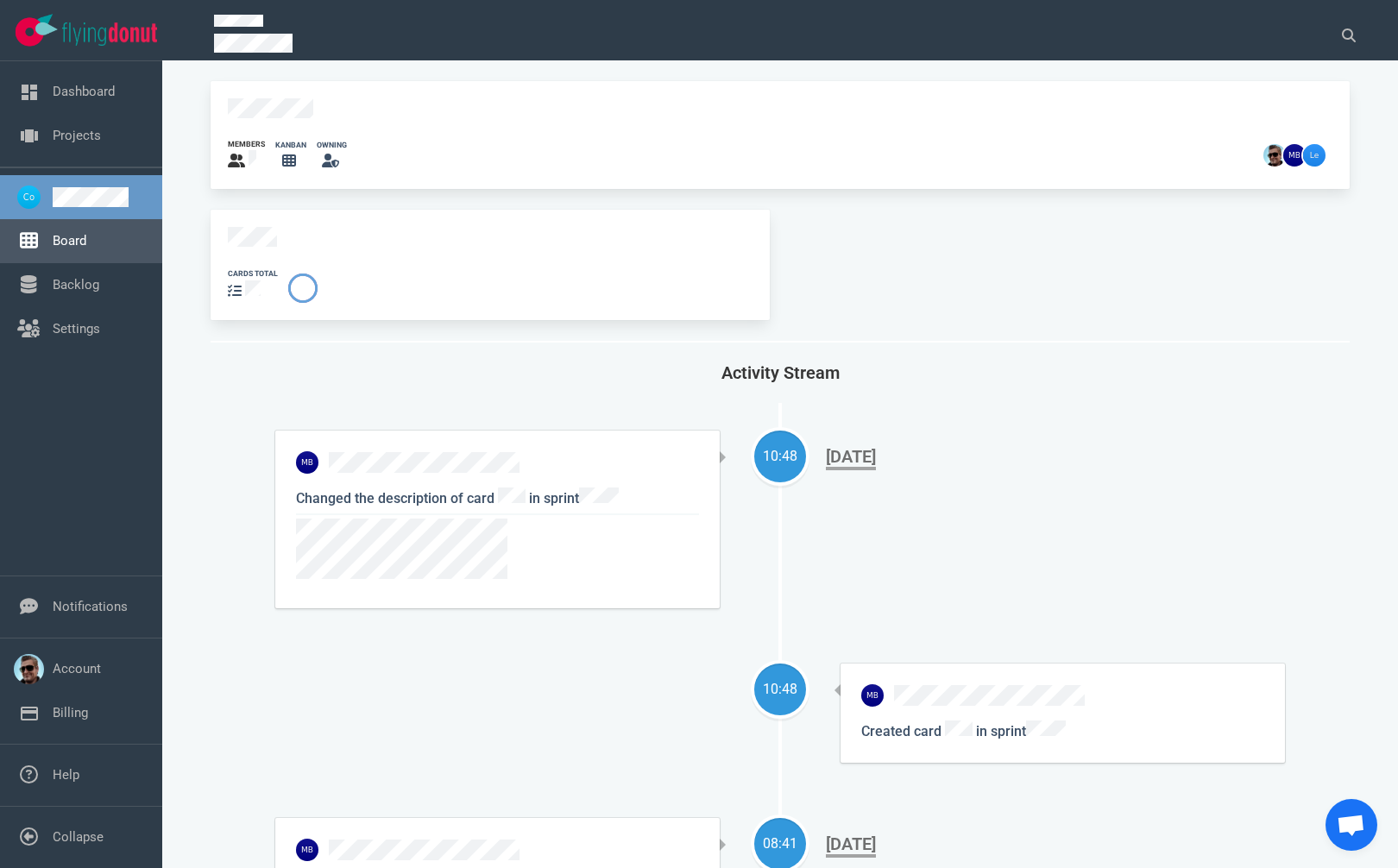
click at [60, 239] on link "Board" at bounding box center [70, 240] width 34 height 16
